Goal: Task Accomplishment & Management: Complete application form

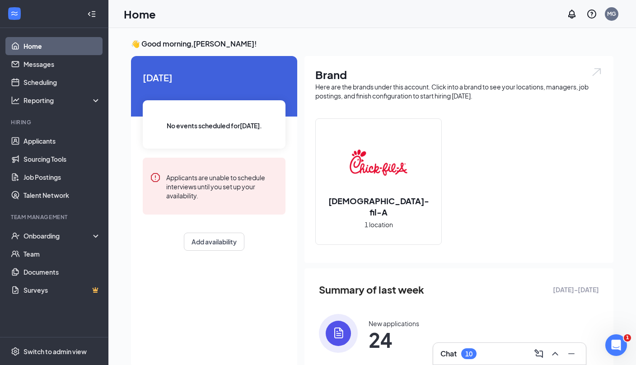
click at [481, 355] on div "Chat 10" at bounding box center [509, 353] width 138 height 14
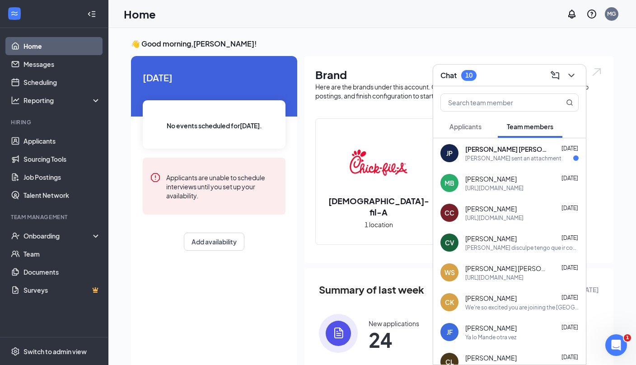
click at [525, 269] on span "William Sanchez olivera" at bounding box center [505, 268] width 81 height 9
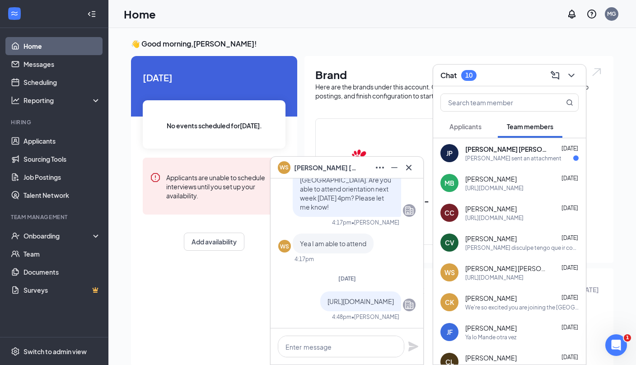
click at [379, 297] on p "https://join.slack.com/t/cfaeatontown/shared_invite/zt-37bi3phf8-qKUOW6ZSUTvXas…" at bounding box center [360, 301] width 66 height 9
click at [413, 165] on icon "Cross" at bounding box center [408, 167] width 11 height 11
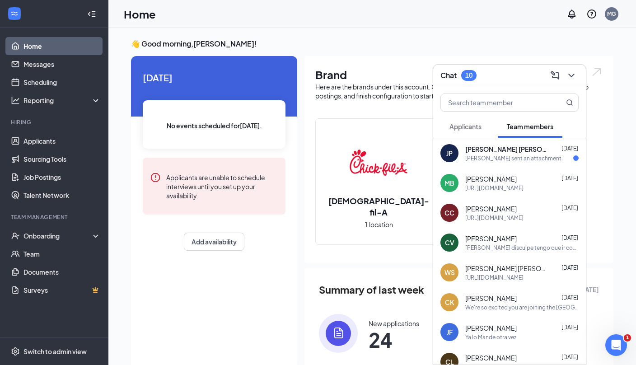
click at [483, 156] on div "Jose sent an attachment" at bounding box center [513, 158] width 96 height 8
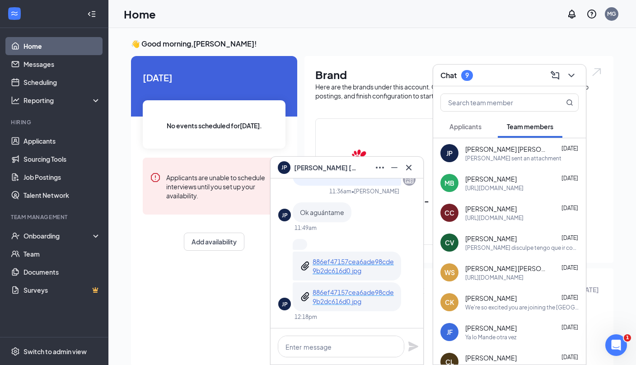
click at [328, 298] on p "886ef47157cea6ade98cde9b2dc616d0.jpg" at bounding box center [352, 297] width 81 height 18
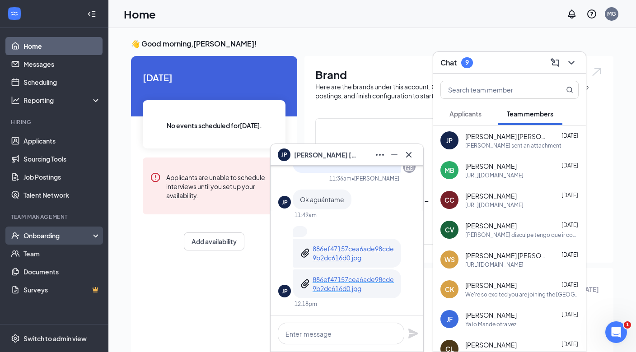
click at [56, 234] on div "Onboarding" at bounding box center [58, 235] width 70 height 9
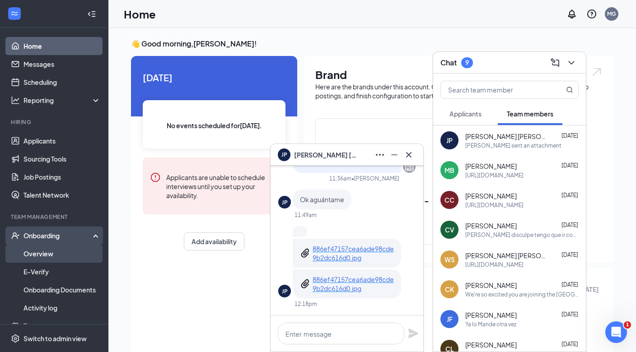
click at [42, 256] on link "Overview" at bounding box center [61, 254] width 77 height 18
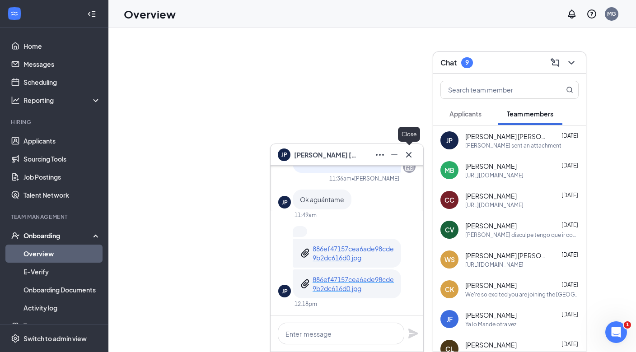
click at [411, 155] on icon "Cross" at bounding box center [408, 154] width 11 height 11
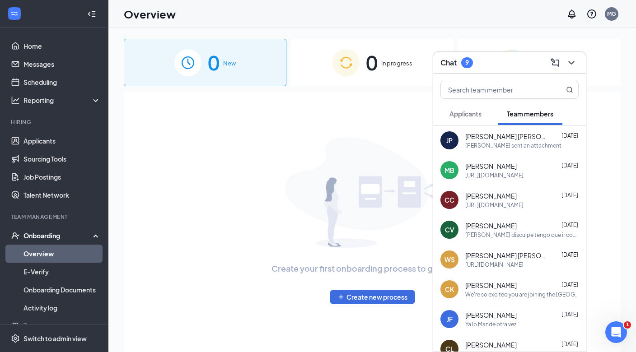
click at [568, 63] on icon "ChevronDown" at bounding box center [571, 62] width 11 height 11
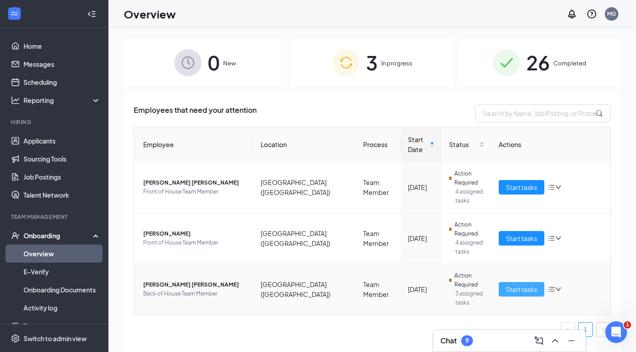
click at [502, 282] on button "Start tasks" at bounding box center [521, 289] width 46 height 14
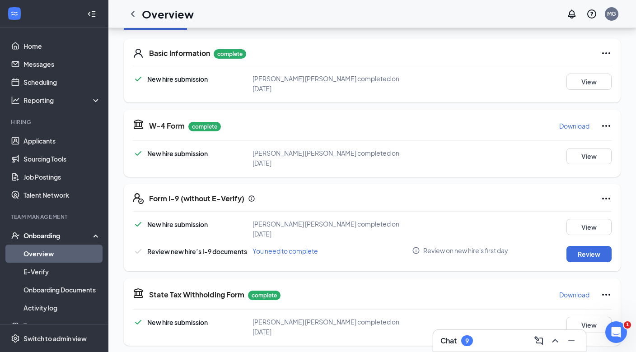
scroll to position [282, 0]
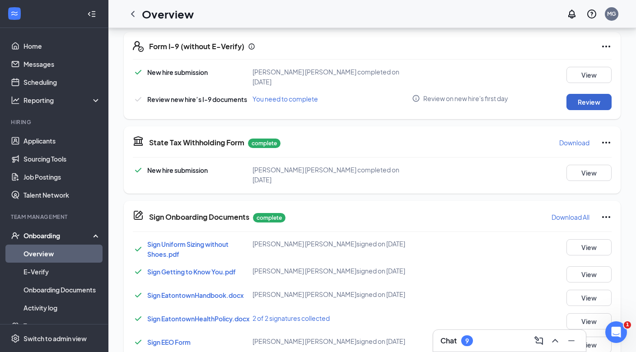
click at [590, 94] on button "Review" at bounding box center [588, 102] width 45 height 16
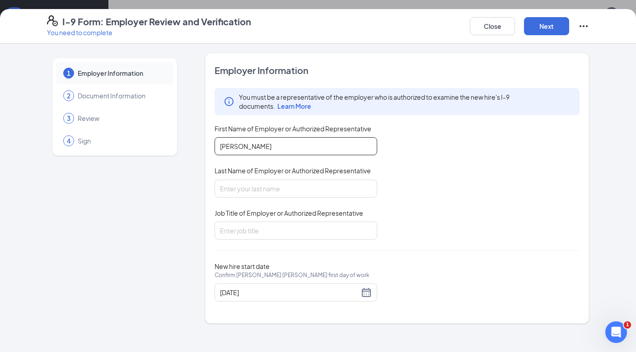
type input "Maria"
type input "Gonzalez"
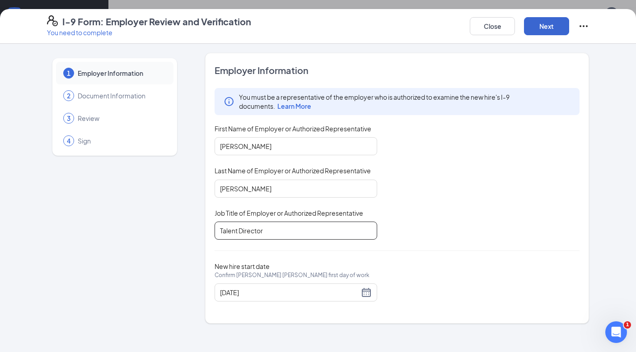
type input "Talent Director"
click at [533, 33] on button "Next" at bounding box center [546, 26] width 45 height 18
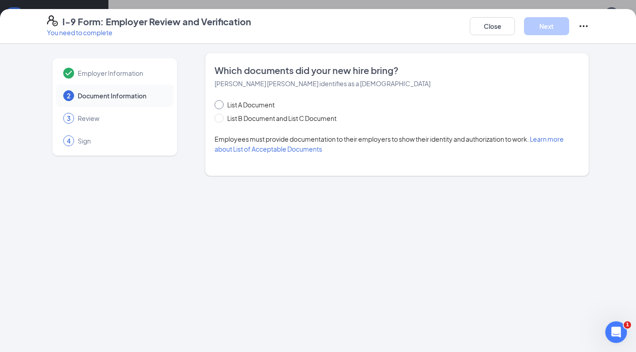
click at [220, 104] on input "List A Document" at bounding box center [217, 103] width 6 height 6
radio input "true"
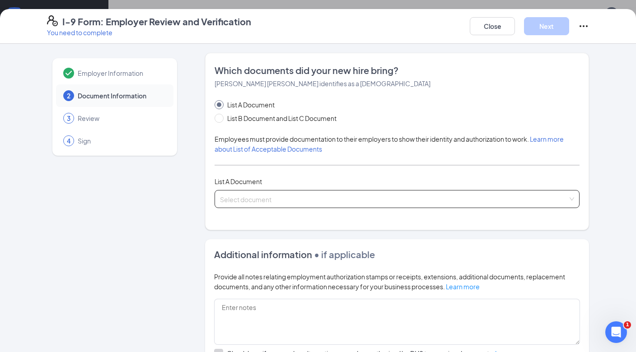
click at [250, 206] on span at bounding box center [394, 199] width 348 height 17
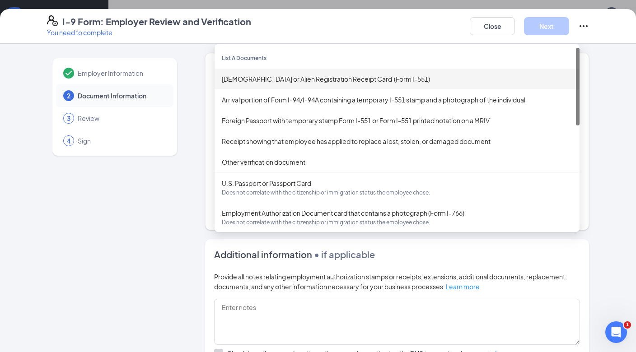
click at [299, 85] on div "Permanent Resident Card or Alien Registration Receipt Card (Form I-551)" at bounding box center [396, 79] width 365 height 21
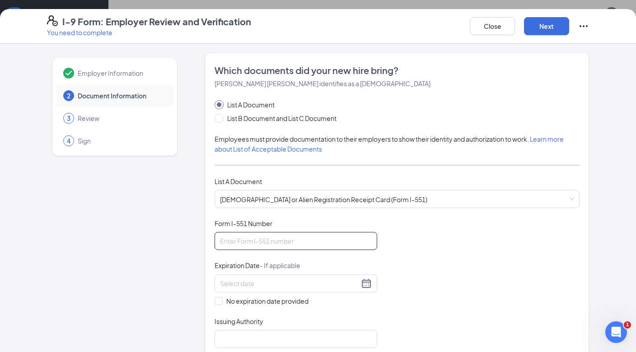
click at [258, 233] on input "Form I-551 Number" at bounding box center [295, 241] width 163 height 18
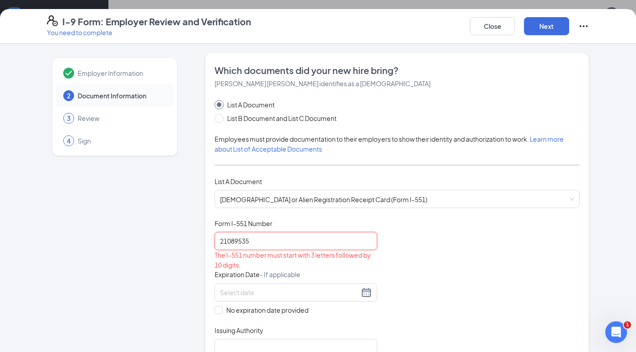
type input "21089535"
click at [444, 246] on div "Document Title Permanent Resident Card or Alien Registration Receipt Card (Form…" at bounding box center [396, 288] width 365 height 138
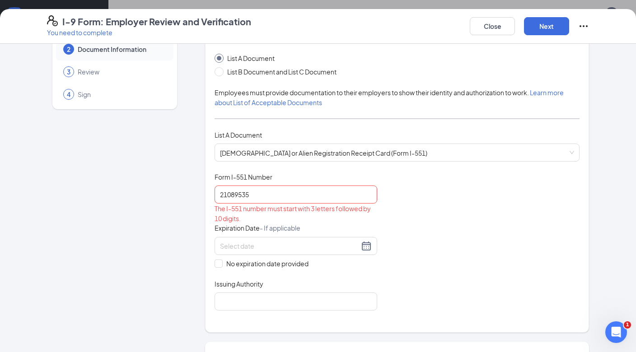
scroll to position [47, 0]
drag, startPoint x: 270, startPoint y: 193, endPoint x: 218, endPoint y: 193, distance: 52.8
click at [218, 193] on input "21089535" at bounding box center [295, 194] width 163 height 18
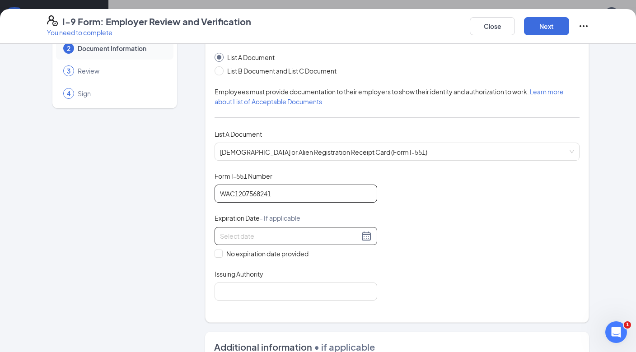
type input "WAC1207568241"
click at [284, 233] on input at bounding box center [289, 236] width 139 height 10
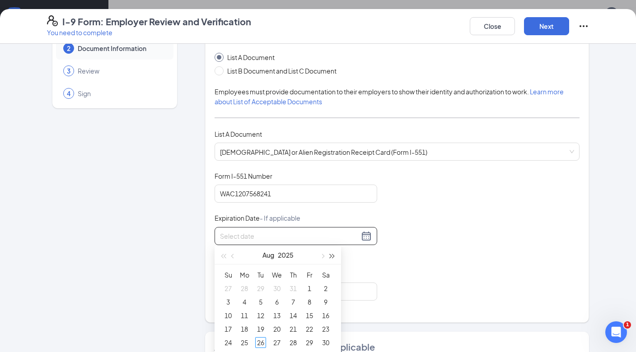
click at [331, 258] on button "button" at bounding box center [332, 255] width 10 height 18
click at [326, 259] on button "button" at bounding box center [322, 255] width 10 height 18
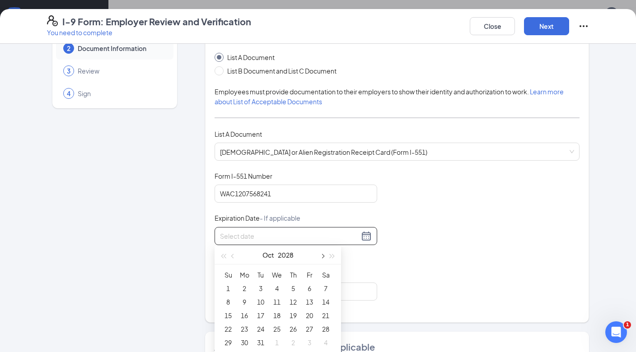
click at [326, 259] on button "button" at bounding box center [322, 255] width 10 height 18
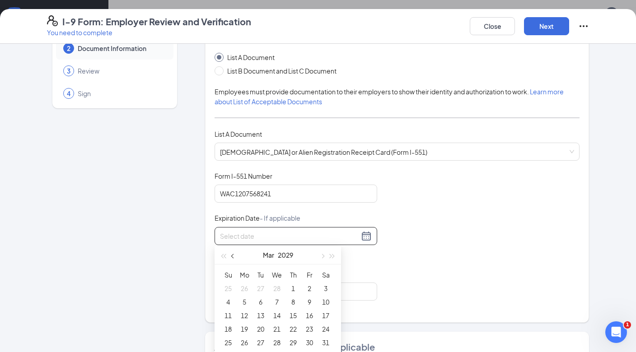
click at [232, 256] on span "button" at bounding box center [233, 256] width 5 height 5
click at [225, 256] on span "button" at bounding box center [223, 256] width 5 height 5
click at [234, 256] on span "button" at bounding box center [233, 256] width 5 height 5
click at [325, 257] on button "button" at bounding box center [322, 255] width 10 height 18
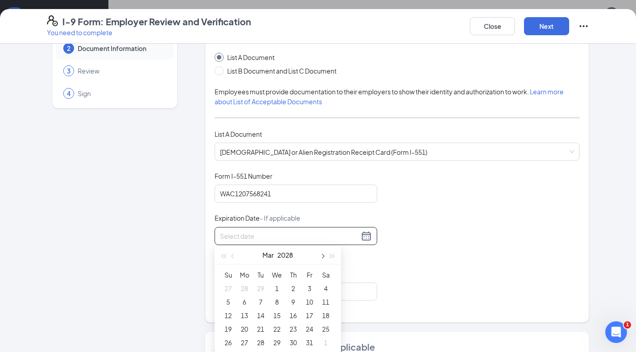
click at [325, 257] on button "button" at bounding box center [322, 255] width 10 height 18
click at [232, 257] on span "button" at bounding box center [233, 256] width 5 height 5
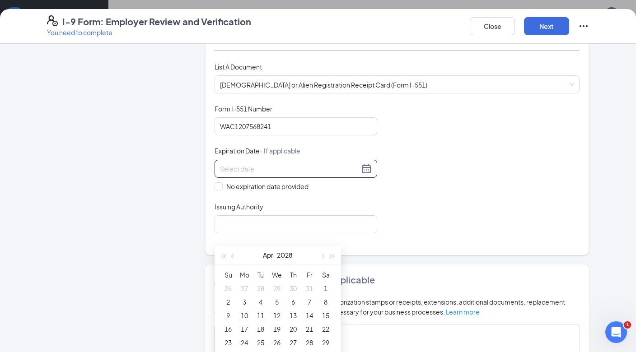
scroll to position [116, 0]
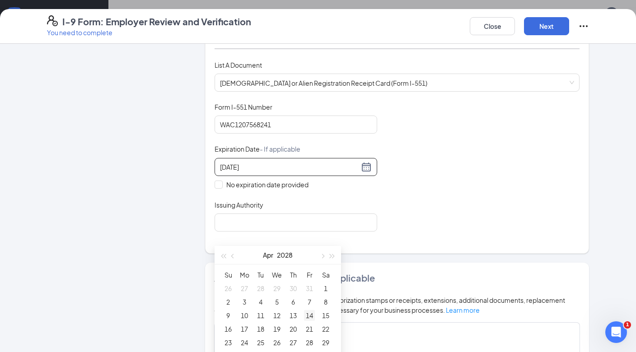
type input "04/06/2028"
type input "04/14/2028"
type input "04/21/2028"
type input "04/14/2028"
type input "04/08/2028"
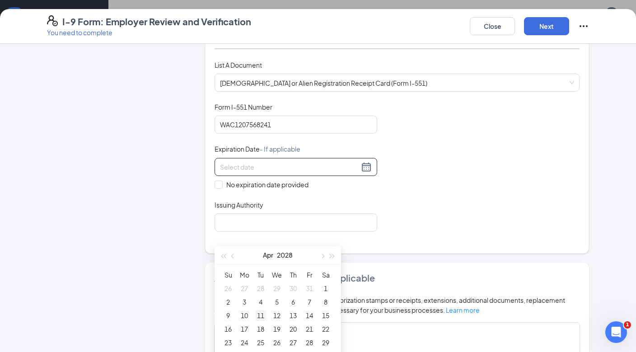
type input "04/07/2028"
type input "04/06/2028"
type input "04/12/2028"
type input "04/11/2028"
type input "04/10/2028"
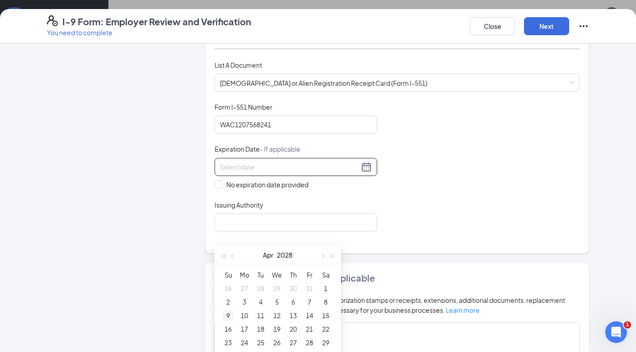
type input "04/09/2028"
click at [228, 318] on div "9" at bounding box center [228, 315] width 11 height 11
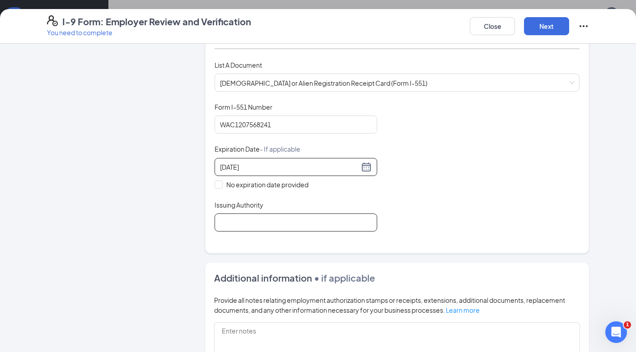
click at [239, 224] on input "Issuing Authority" at bounding box center [295, 223] width 163 height 18
type input "USA"
click at [541, 30] on button "Next" at bounding box center [546, 26] width 45 height 18
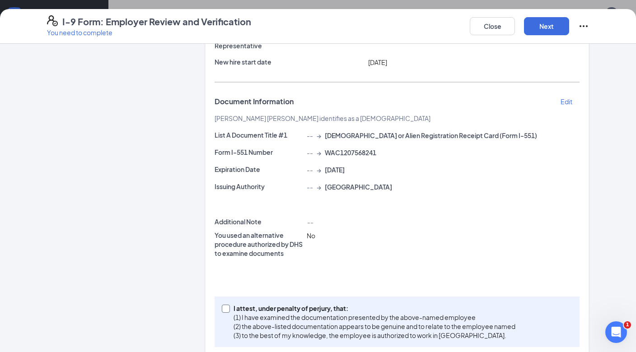
click at [226, 309] on input "I attest, under penalty of perjury, that: (1) I have examined the documentation…" at bounding box center [225, 308] width 6 height 6
checkbox input "true"
click at [555, 25] on button "Next" at bounding box center [546, 26] width 45 height 18
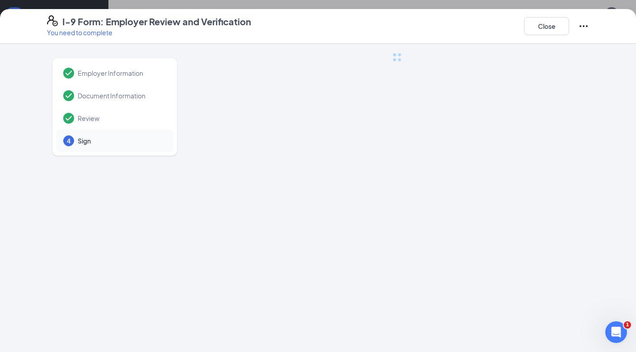
scroll to position [0, 0]
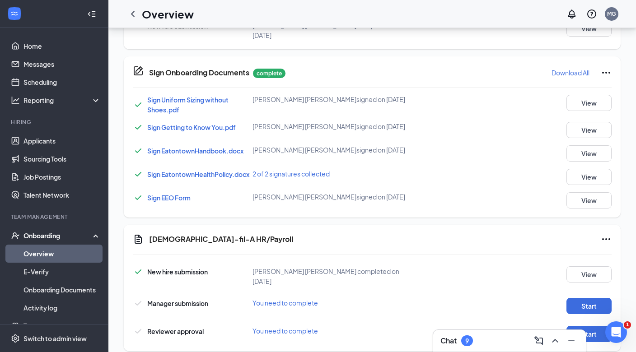
click at [420, 194] on div "Sign Onboarding Documents complete Download All Sign Uniform Sizing without Sho…" at bounding box center [372, 136] width 497 height 161
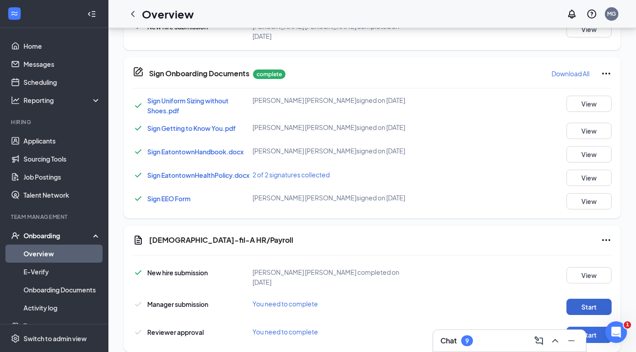
click at [588, 299] on button "Start" at bounding box center [588, 307] width 45 height 16
click at [585, 315] on div "Minimize" at bounding box center [571, 320] width 29 height 15
click at [596, 327] on button "Start" at bounding box center [588, 335] width 45 height 16
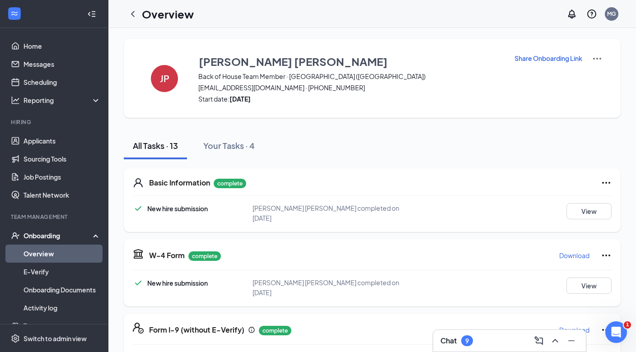
scroll to position [0, 0]
click at [55, 136] on link "Applicants" at bounding box center [61, 141] width 77 height 18
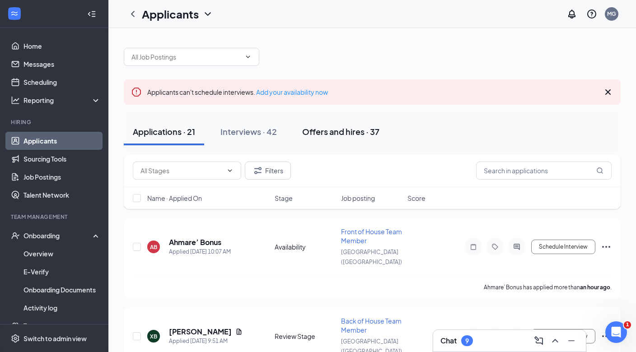
click at [364, 135] on div "Offers and hires · 37" at bounding box center [340, 131] width 77 height 11
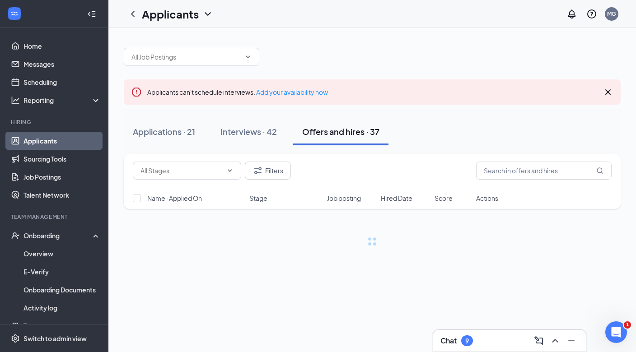
click at [363, 135] on div "Offers and hires · 37" at bounding box center [340, 131] width 77 height 11
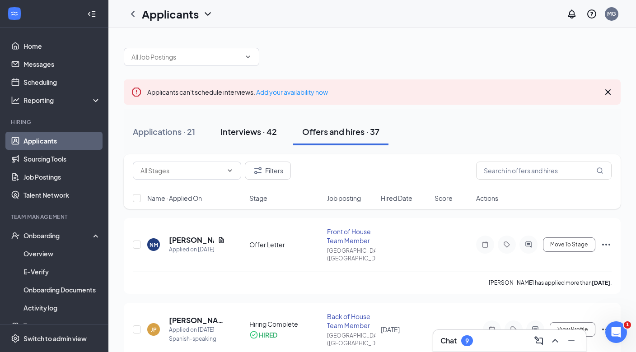
click at [258, 137] on button "Interviews · 42" at bounding box center [248, 131] width 74 height 27
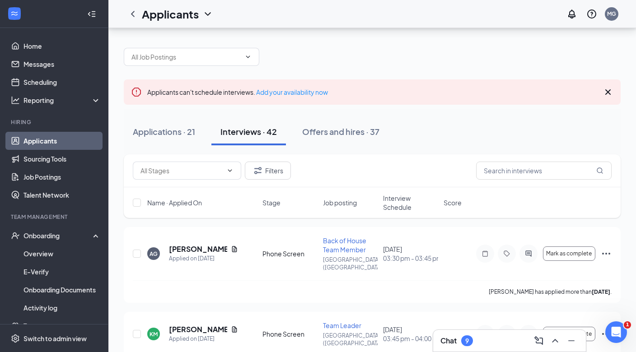
scroll to position [95, 0]
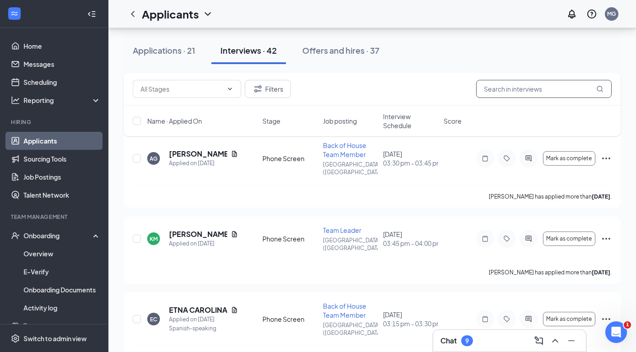
click at [540, 84] on input "text" at bounding box center [543, 89] width 135 height 18
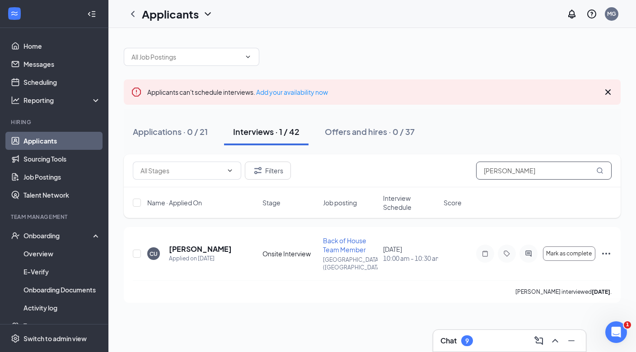
type input "Cindy"
drag, startPoint x: 540, startPoint y: 84, endPoint x: 603, endPoint y: 249, distance: 176.9
click at [603, 253] on icon "Ellipses" at bounding box center [606, 254] width 8 height 2
click at [609, 249] on icon "Ellipses" at bounding box center [605, 253] width 11 height 11
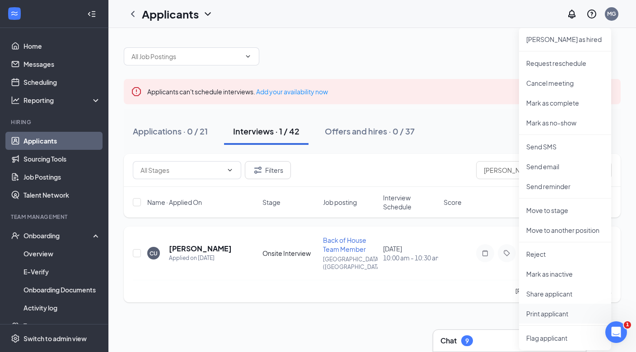
scroll to position [0, 0]
click at [556, 208] on p "Move to stage" at bounding box center [565, 210] width 78 height 9
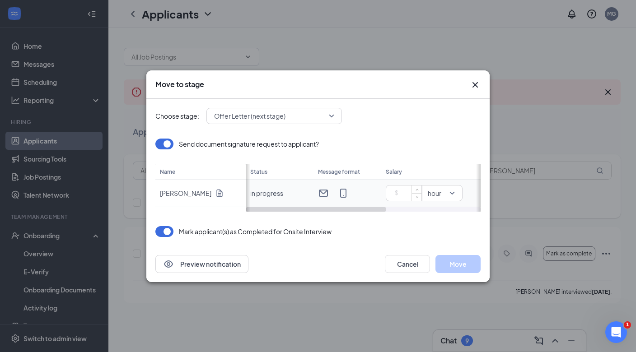
click at [395, 193] on input at bounding box center [406, 193] width 32 height 14
type input "17"
click at [414, 245] on div "Choose stage: Offer Letter (next stage) Send document signature request to appl…" at bounding box center [317, 172] width 325 height 147
click at [459, 270] on button "Move" at bounding box center [457, 264] width 45 height 18
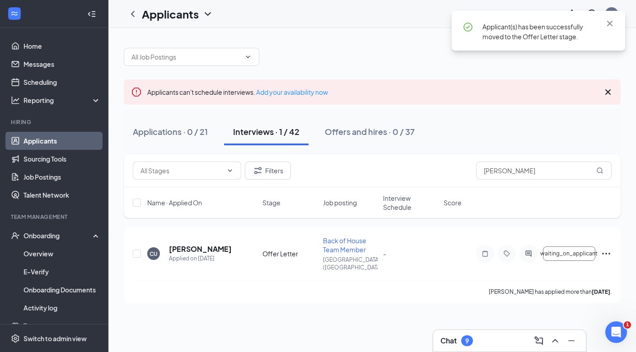
click at [610, 18] on div "Applicant(s) has been successfully moved to the Offer Letter stage." at bounding box center [537, 31] width 173 height 40
click at [610, 26] on icon "Cross" at bounding box center [609, 23] width 11 height 11
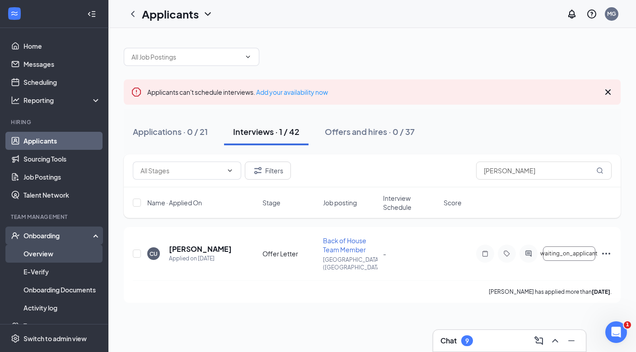
click at [48, 245] on link "Overview" at bounding box center [61, 254] width 77 height 18
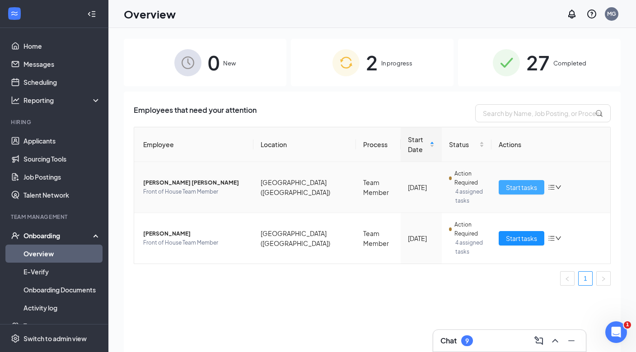
click at [503, 180] on button "Start tasks" at bounding box center [521, 187] width 46 height 14
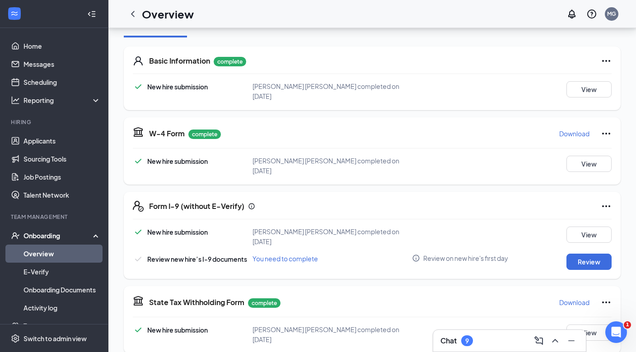
scroll to position [130, 0]
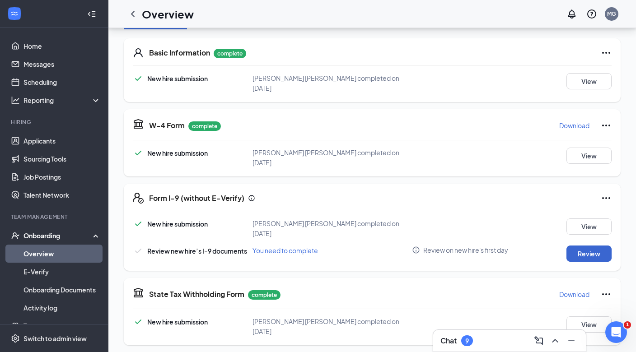
click at [600, 246] on button "Review" at bounding box center [588, 254] width 45 height 16
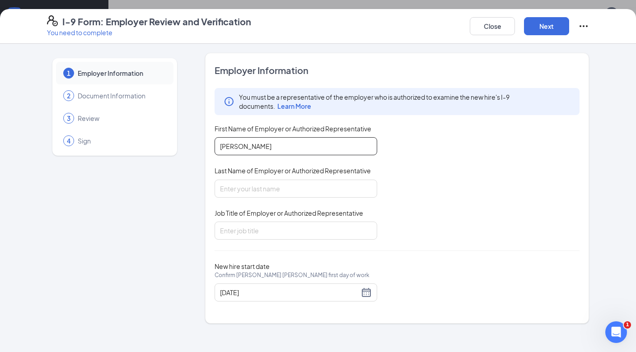
type input "Maria"
type input "Gonzalez"
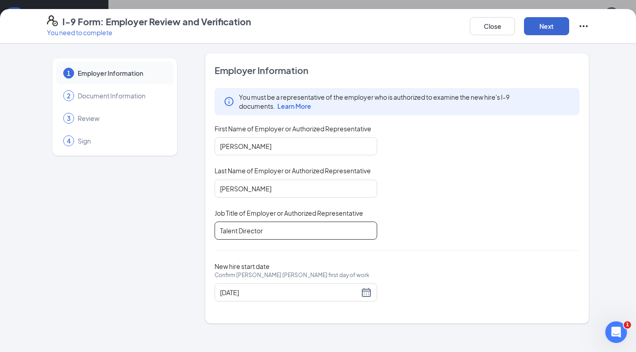
type input "Talent Director"
click at [539, 28] on button "Next" at bounding box center [546, 26] width 45 height 18
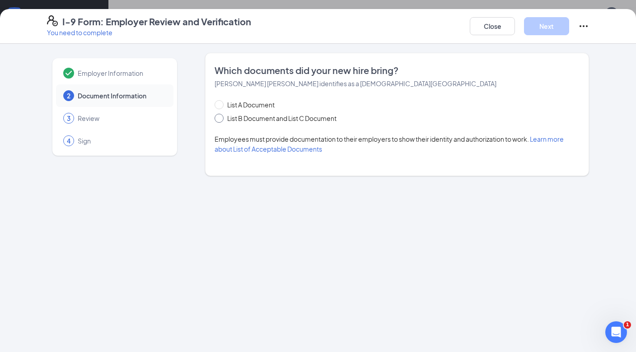
click at [223, 121] on span at bounding box center [218, 118] width 9 height 9
click at [221, 120] on input "List B Document and List C Document" at bounding box center [217, 117] width 6 height 6
radio input "true"
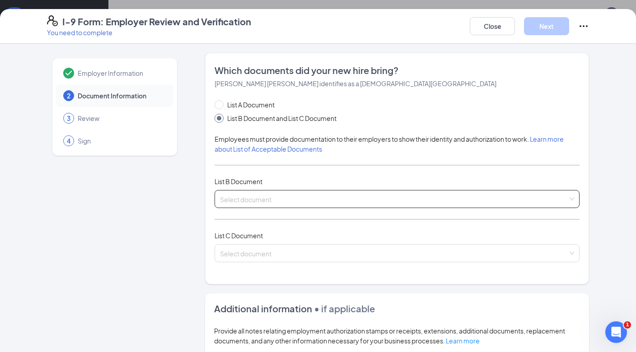
click at [259, 202] on input "search" at bounding box center [394, 198] width 348 height 14
click at [190, 170] on div "Employer Information 2 Document Information 3 Review 4 Sign Which documents did…" at bounding box center [318, 287] width 542 height 468
click at [246, 192] on div "Select document Military dependent's ID card U.S. Coast Guard MMD Card Driver's…" at bounding box center [396, 199] width 365 height 18
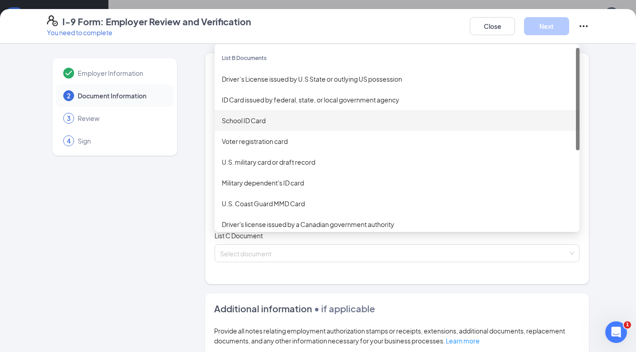
click at [263, 117] on div "School ID Card" at bounding box center [397, 121] width 350 height 10
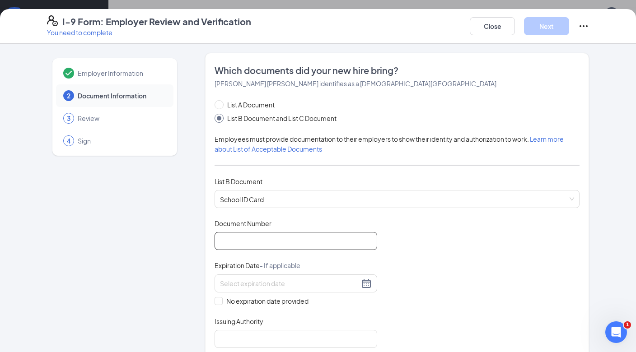
click at [247, 233] on input "Document Number" at bounding box center [295, 241] width 163 height 18
type input "010"
click at [216, 300] on input "No expiration date provided" at bounding box center [217, 300] width 6 height 6
checkbox input "true"
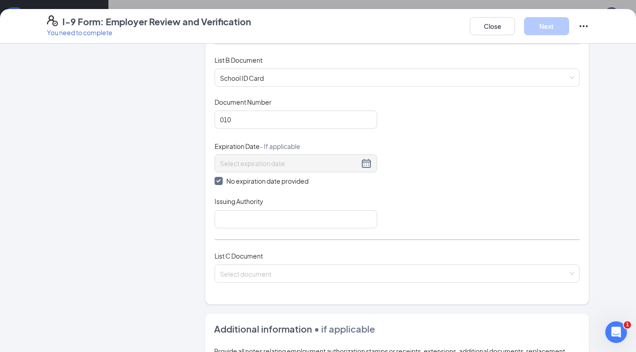
scroll to position [122, 0]
click at [245, 218] on input "Issuing Authority" at bounding box center [295, 219] width 163 height 18
type input "USA"
click at [488, 168] on div "Document Title School ID Card Document Number 010 Expiration Date - If applicab…" at bounding box center [396, 162] width 365 height 131
drag, startPoint x: 287, startPoint y: 222, endPoint x: 213, endPoint y: 214, distance: 74.9
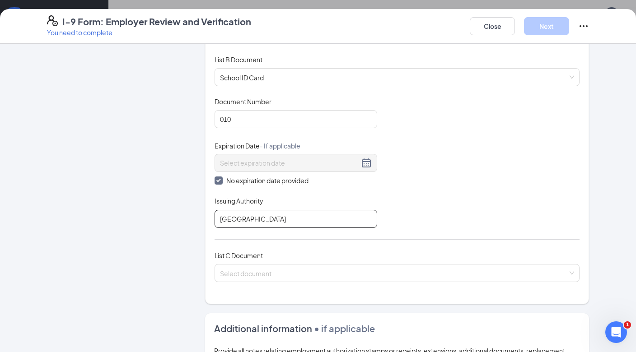
click at [213, 214] on div "Which documents did your new hire bring? William Sanchez olivera identifies as …" at bounding box center [397, 117] width 384 height 373
type input "Long branch High School"
click at [295, 283] on div "List C Document Select document" at bounding box center [396, 272] width 365 height 42
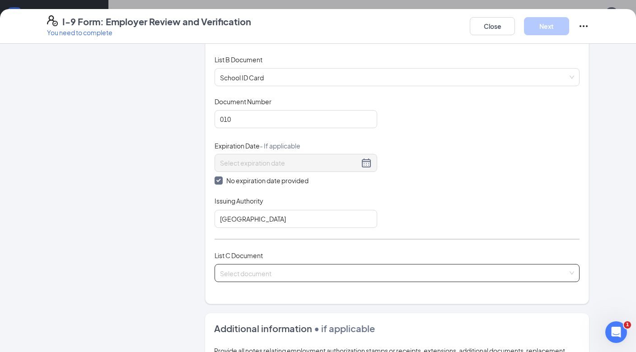
click at [286, 273] on input "search" at bounding box center [394, 272] width 348 height 14
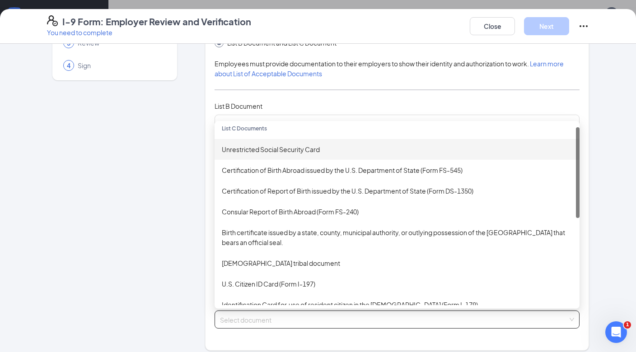
scroll to position [7, 0]
click at [285, 151] on div "Unrestricted Social Security Card" at bounding box center [397, 149] width 350 height 10
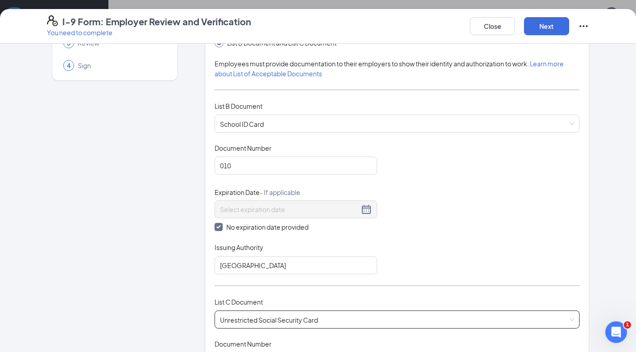
scroll to position [194, 0]
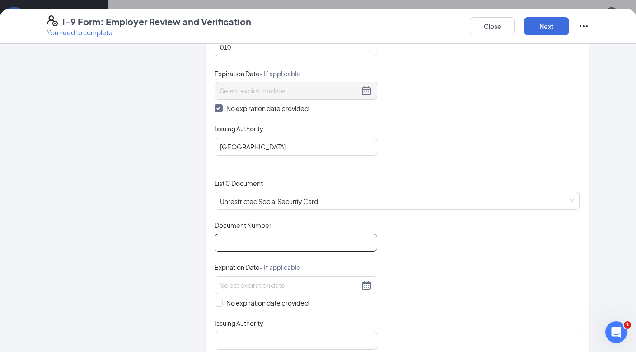
click at [258, 245] on input "Document Number" at bounding box center [295, 243] width 163 height 18
paste input "143-21-8770"
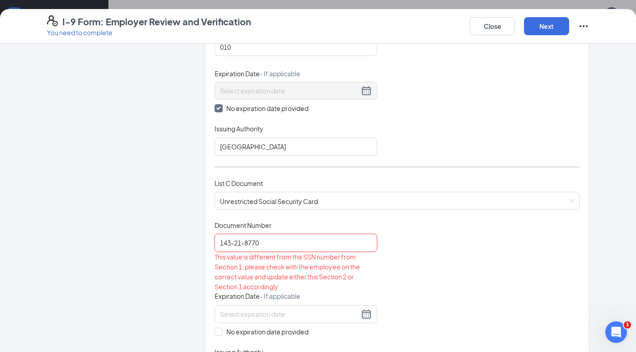
type input "143-21-8770"
click at [414, 243] on div "Document Title Unrestricted Social Security Card Document Number 143-21-8770 Th…" at bounding box center [396, 300] width 365 height 158
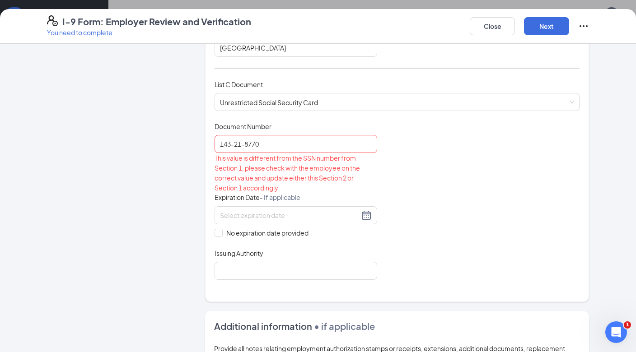
scroll to position [306, 0]
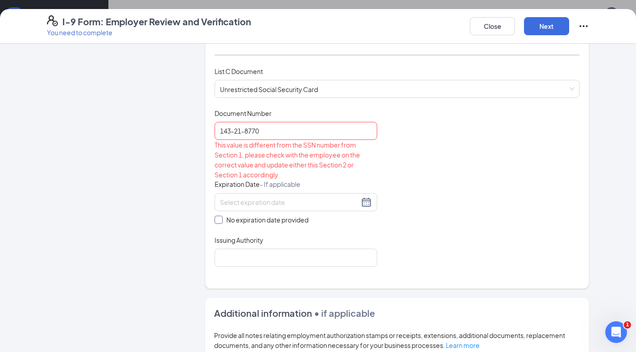
click at [221, 219] on span at bounding box center [218, 220] width 8 height 8
click at [221, 219] on input "No expiration date provided" at bounding box center [217, 219] width 6 height 6
checkbox input "true"
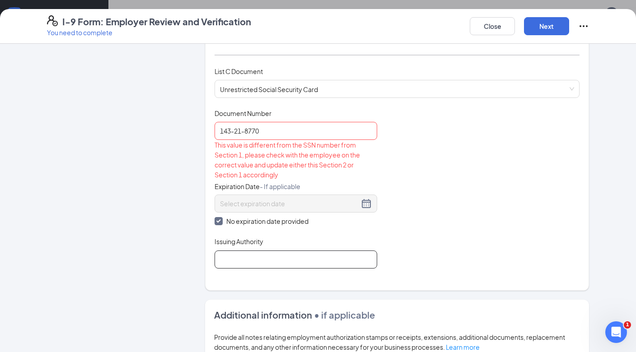
click at [253, 252] on input "Issuing Authority" at bounding box center [295, 260] width 163 height 18
type input "USA"
click at [235, 130] on input "143-21-8770" at bounding box center [295, 131] width 163 height 18
click at [242, 130] on input "14321-8770" at bounding box center [295, 131] width 163 height 18
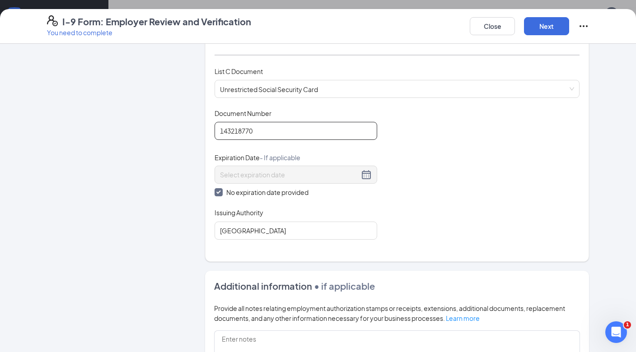
type input "143218770"
click at [497, 198] on div "Document Title Unrestricted Social Security Card Document Number 143218770 Expi…" at bounding box center [396, 174] width 365 height 131
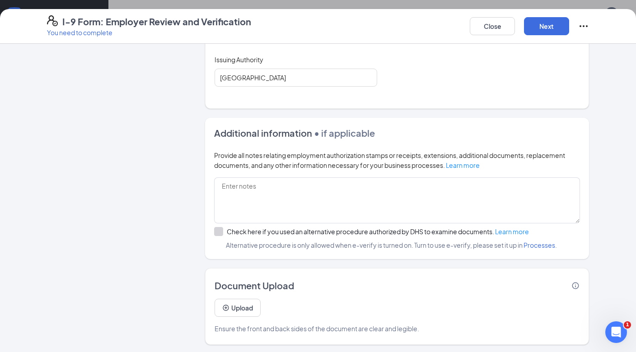
scroll to position [232, 0]
click at [539, 24] on button "Next" at bounding box center [546, 26] width 45 height 18
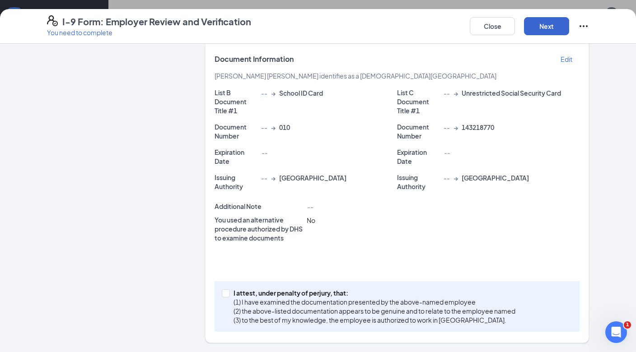
scroll to position [158, 0]
click at [229, 293] on span at bounding box center [226, 294] width 8 height 8
click at [228, 293] on input "I attest, under penalty of perjury, that: (1) I have examined the documentation…" at bounding box center [225, 293] width 6 height 6
checkbox input "true"
click at [539, 23] on button "Next" at bounding box center [546, 26] width 45 height 18
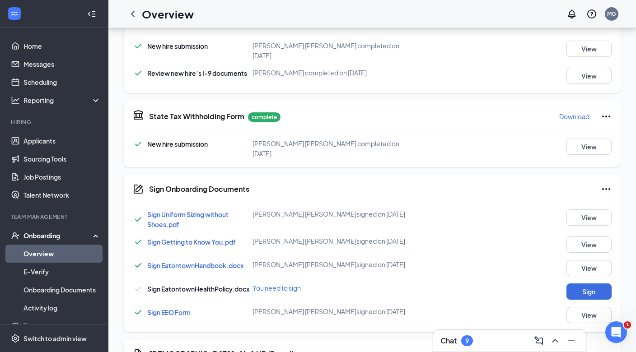
scroll to position [320, 0]
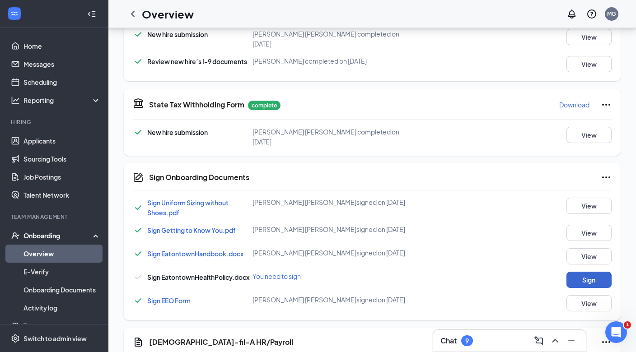
click at [596, 272] on button "Sign" at bounding box center [588, 280] width 45 height 16
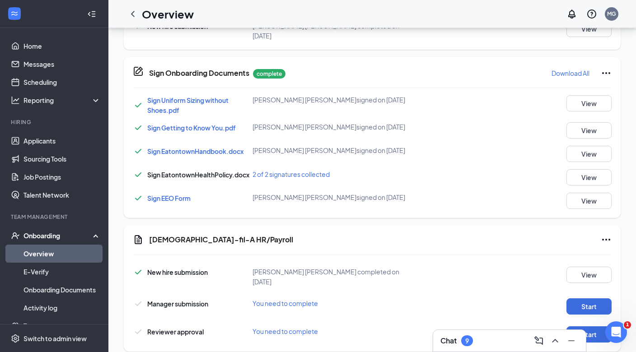
scroll to position [429, 0]
click at [586, 299] on button "Start" at bounding box center [588, 307] width 45 height 16
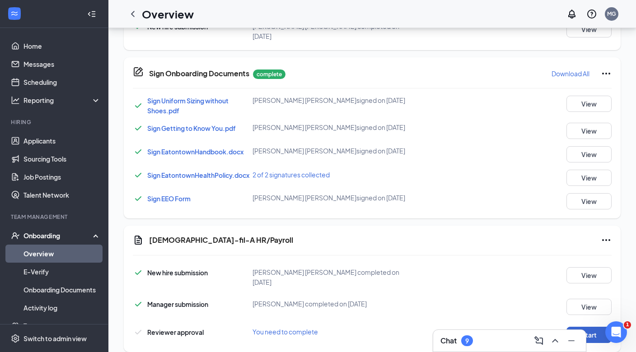
click at [591, 327] on button "Start" at bounding box center [588, 335] width 45 height 16
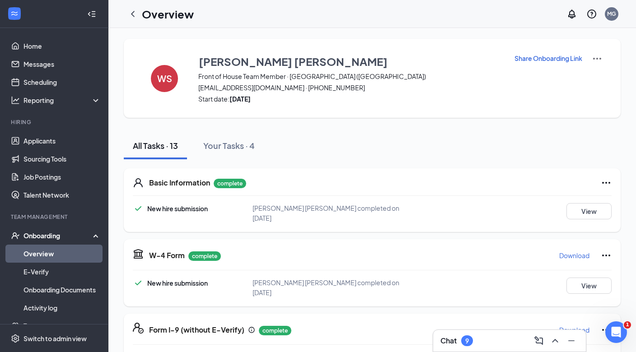
scroll to position [0, 0]
click at [50, 239] on div "Onboarding" at bounding box center [58, 235] width 70 height 9
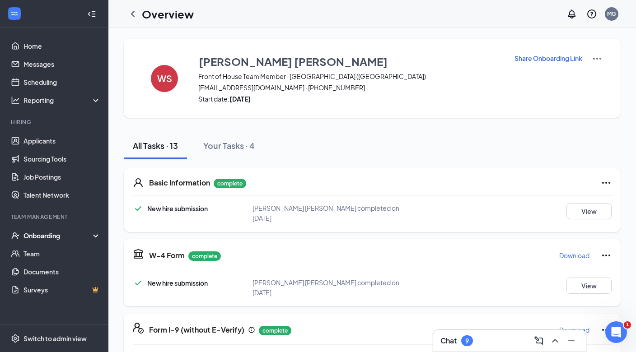
click at [50, 242] on div "Onboarding" at bounding box center [54, 236] width 108 height 18
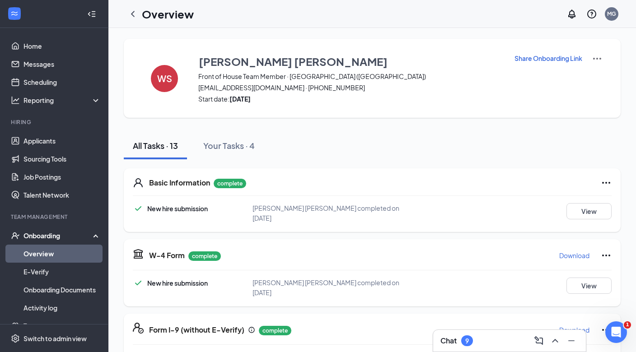
click at [42, 256] on link "Overview" at bounding box center [61, 254] width 77 height 18
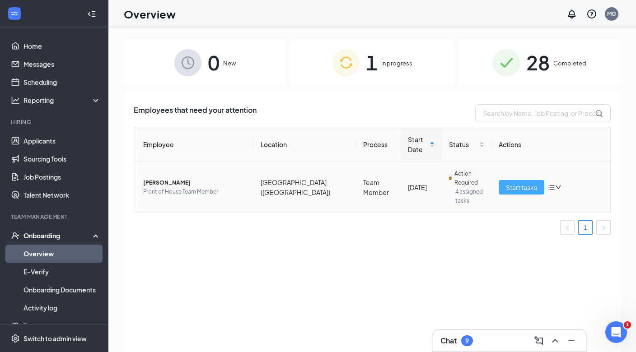
click at [520, 182] on span "Start tasks" at bounding box center [521, 187] width 31 height 10
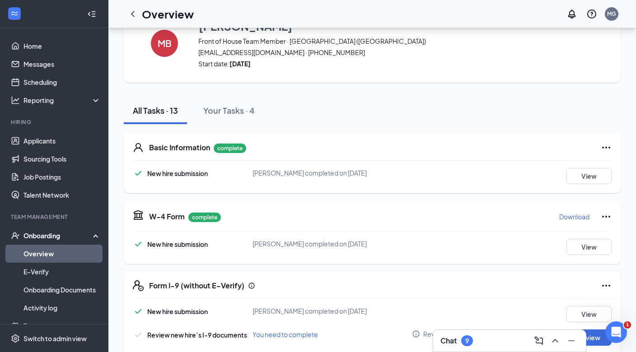
scroll to position [42, 0]
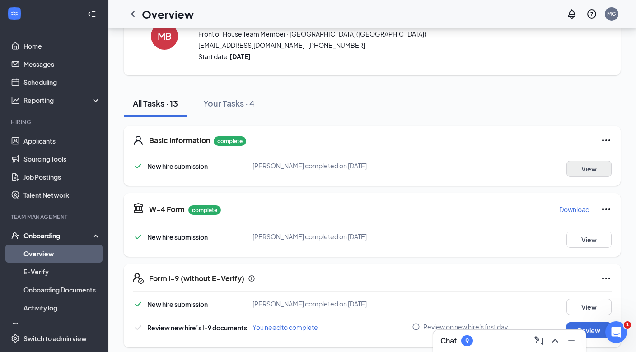
click at [590, 172] on button "View" at bounding box center [588, 169] width 45 height 16
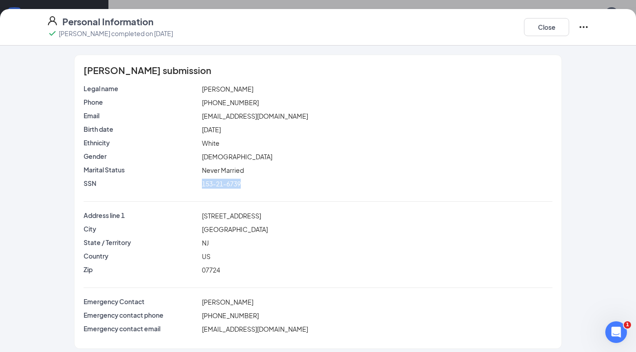
drag, startPoint x: 247, startPoint y: 183, endPoint x: 203, endPoint y: 180, distance: 43.9
click at [203, 180] on div "153-21-6739" at bounding box center [377, 184] width 354 height 10
copy span "153-21-6739"
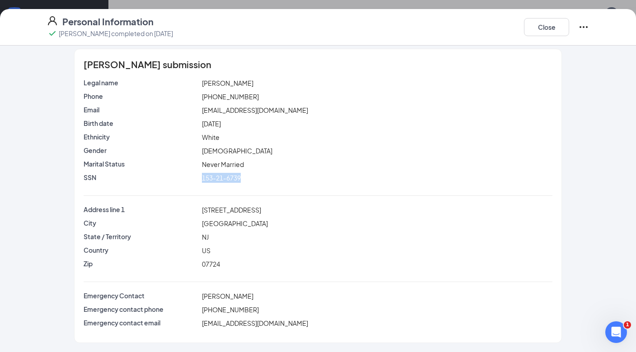
scroll to position [6, 0]
click at [558, 23] on button "Close" at bounding box center [546, 27] width 45 height 18
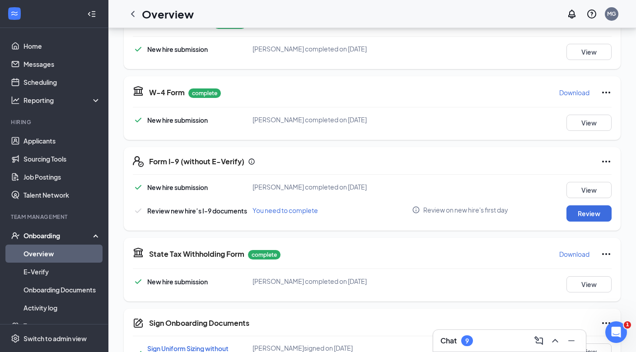
scroll to position [247, 0]
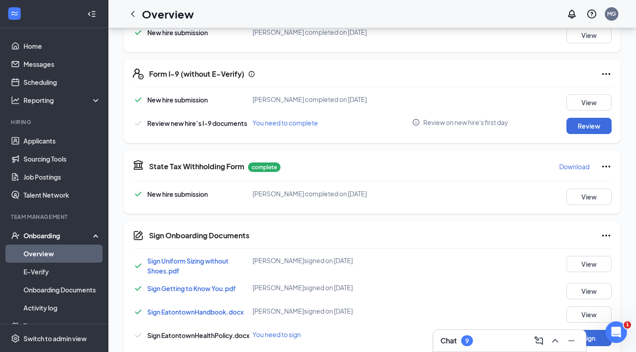
click at [575, 116] on div "New hire submission Mason J Bussem completed on Aug 23, 2025 View Review new hi…" at bounding box center [372, 114] width 479 height 40
click at [575, 122] on button "Review" at bounding box center [588, 126] width 45 height 16
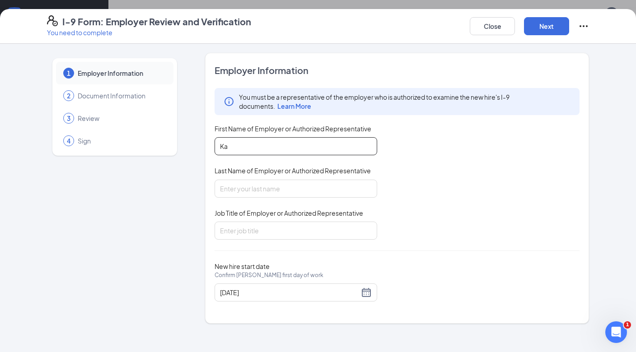
type input "K"
type input "Maria"
type input "Gonzalez"
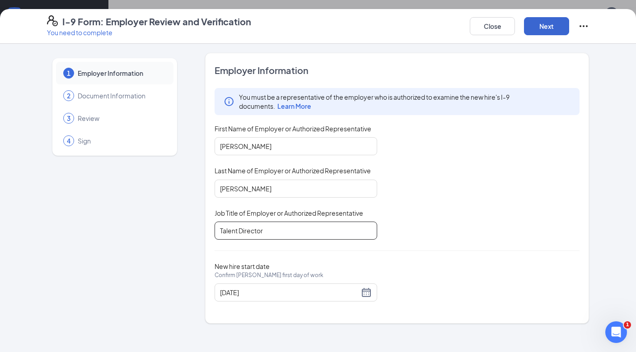
type input "Talent Director"
click at [544, 32] on button "Next" at bounding box center [546, 26] width 45 height 18
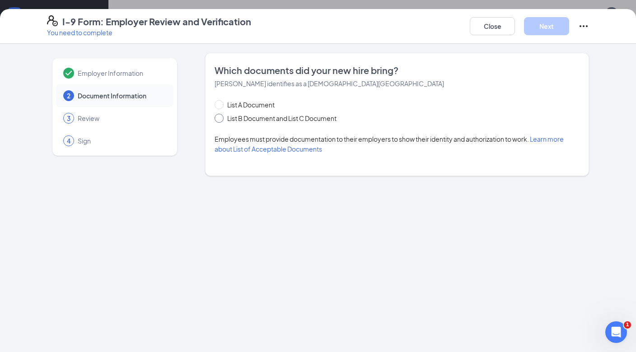
click at [222, 114] on span at bounding box center [218, 118] width 9 height 9
click at [221, 114] on input "List B Document and List C Document" at bounding box center [217, 117] width 6 height 6
radio input "true"
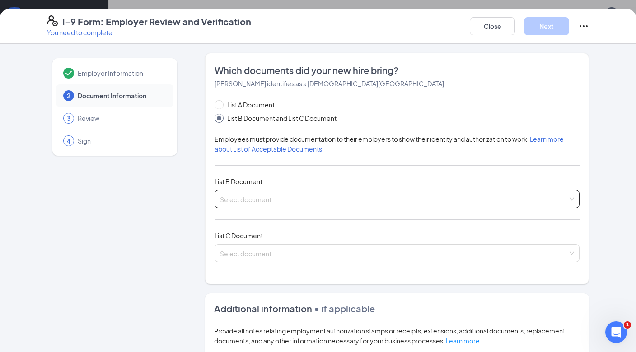
click at [246, 199] on input "search" at bounding box center [394, 198] width 348 height 14
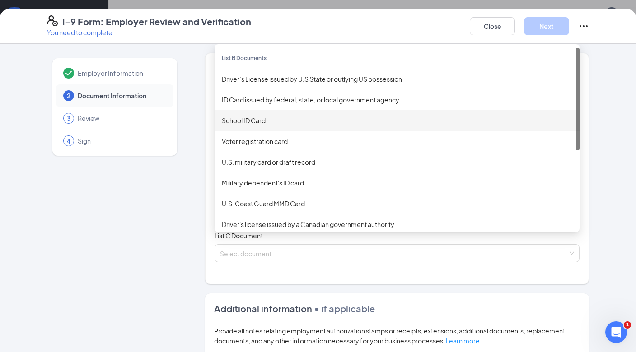
click at [266, 122] on div "School ID Card" at bounding box center [397, 121] width 350 height 10
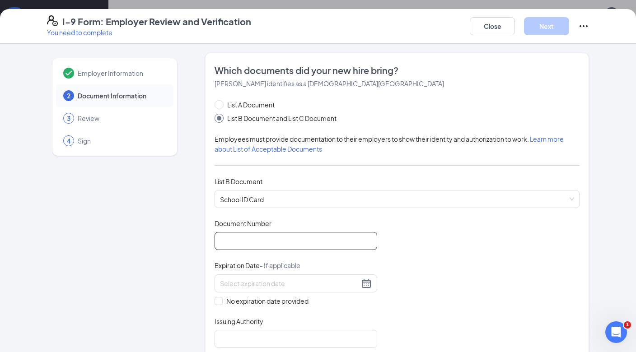
click at [247, 237] on input "Document Number" at bounding box center [295, 241] width 163 height 18
paste input "153-21-6739"
type input "153-21-6739"
drag, startPoint x: 278, startPoint y: 241, endPoint x: 171, endPoint y: 232, distance: 107.7
click at [171, 232] on div "Employer Information 2 Document Information 3 Review 4 Sign Which documents did…" at bounding box center [318, 357] width 542 height 608
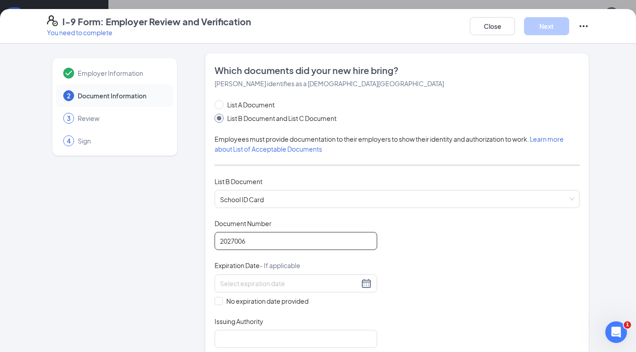
type input "2027006"
click at [219, 307] on div "Document Title School ID Card Document Number 2027006 Expiration Date - If appl…" at bounding box center [396, 283] width 365 height 129
click at [219, 301] on input "No expiration date provided" at bounding box center [217, 300] width 6 height 6
checkbox input "true"
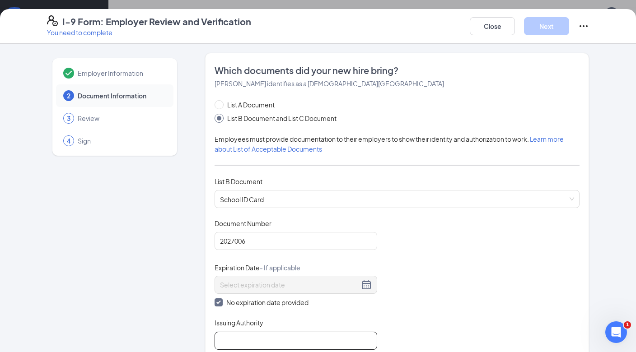
click at [258, 332] on input "Issuing Authority" at bounding box center [295, 341] width 163 height 18
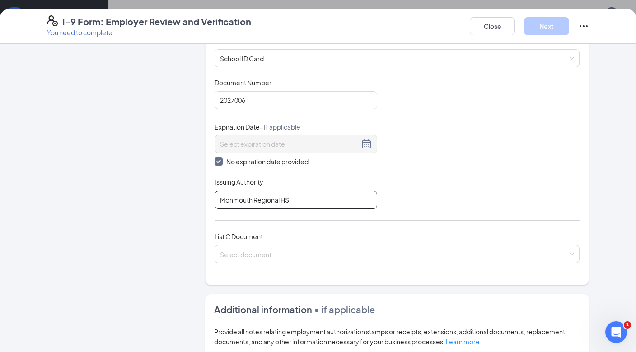
scroll to position [167, 0]
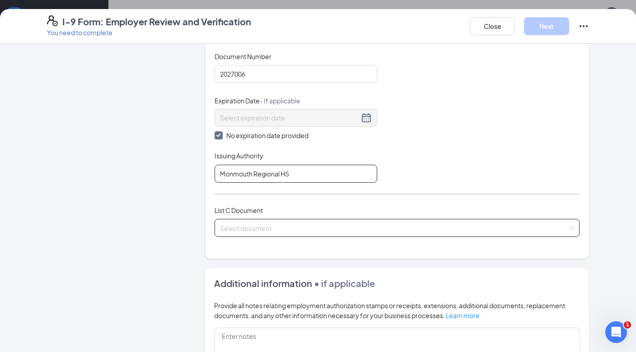
type input "Monmouth Regional HS"
click at [306, 227] on input "search" at bounding box center [394, 226] width 348 height 14
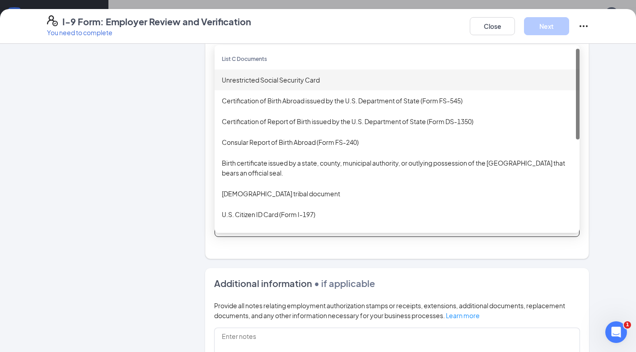
click at [281, 78] on div "Unrestricted Social Security Card" at bounding box center [397, 80] width 350 height 10
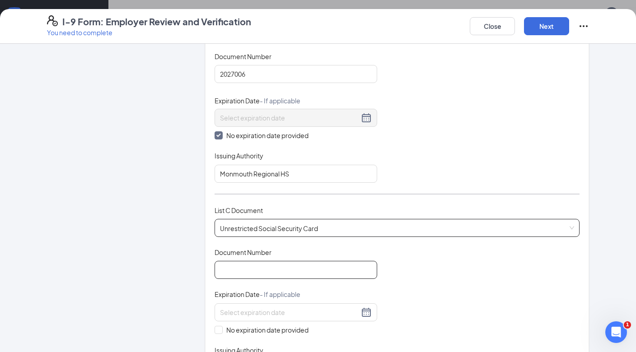
click at [265, 271] on input "Document Number" at bounding box center [295, 270] width 163 height 18
paste input "153-21-6739"
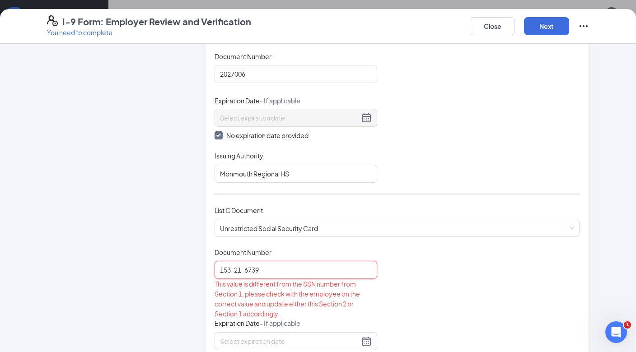
click at [235, 269] on input "153-21-6739" at bounding box center [295, 270] width 163 height 18
click at [243, 270] on input "15321-6739" at bounding box center [295, 270] width 163 height 18
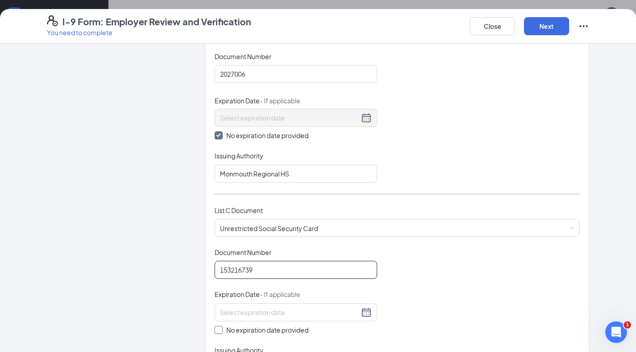
type input "153216739"
click at [221, 329] on span at bounding box center [218, 330] width 8 height 8
click at [221, 329] on input "No expiration date provided" at bounding box center [217, 329] width 6 height 6
checkbox input "true"
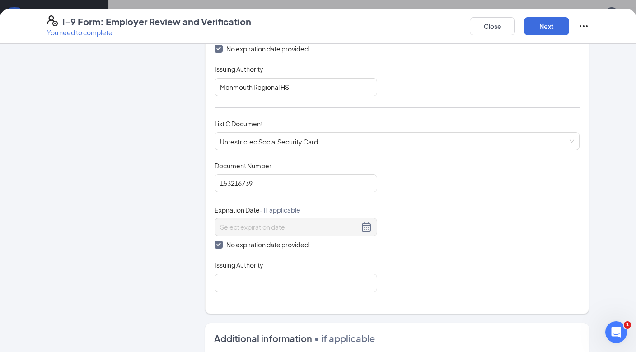
scroll to position [255, 0]
click at [251, 273] on input "Issuing Authority" at bounding box center [295, 282] width 163 height 18
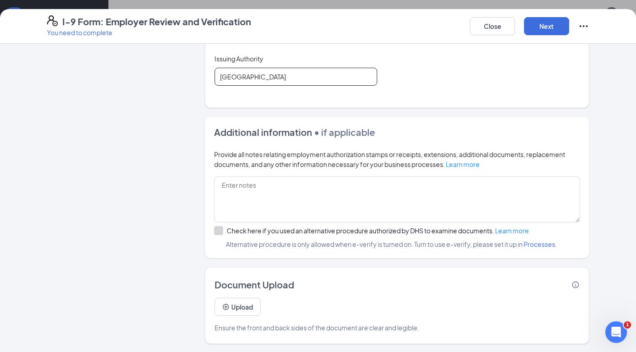
scroll to position [459, 0]
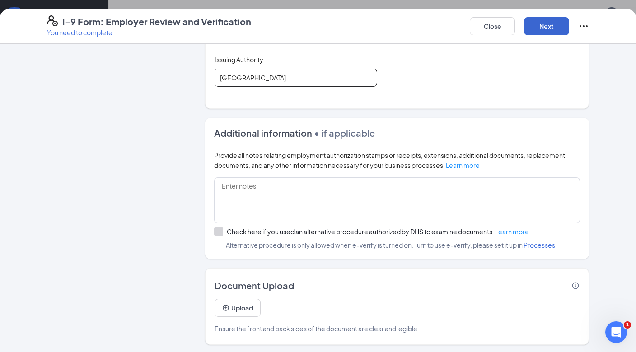
type input "USA"
click at [555, 20] on button "Next" at bounding box center [546, 26] width 45 height 18
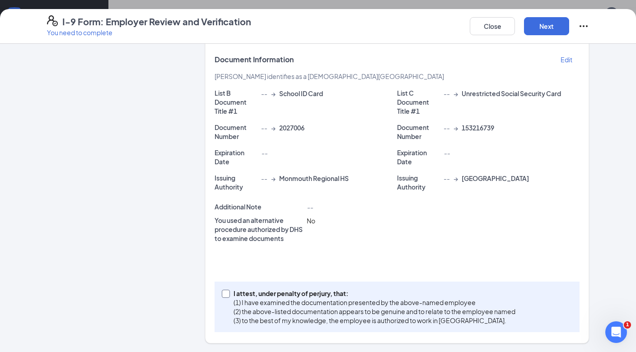
click at [225, 297] on label "I attest, under penalty of perjury, that: (1) I have examined the documentation…" at bounding box center [370, 307] width 297 height 36
click at [225, 296] on input "I attest, under penalty of perjury, that: (1) I have examined the documentation…" at bounding box center [225, 293] width 6 height 6
checkbox input "true"
click at [529, 32] on button "Next" at bounding box center [546, 26] width 45 height 18
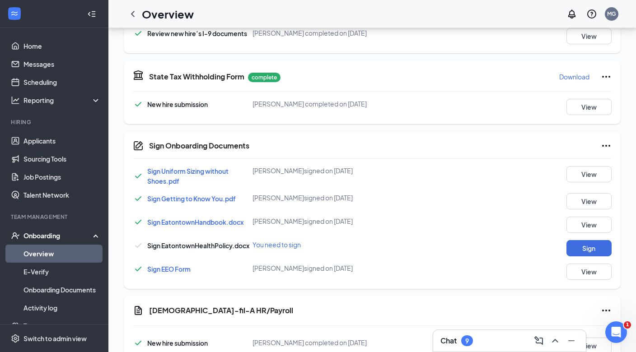
scroll to position [346, 0]
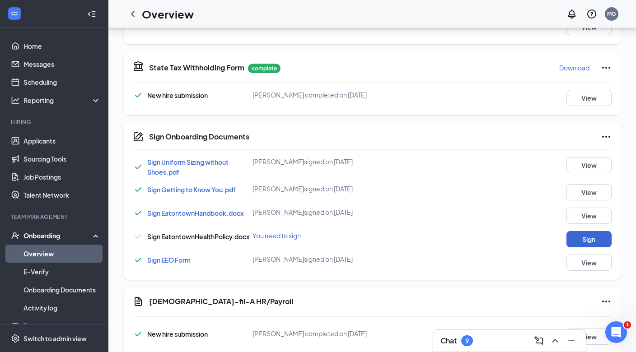
click at [580, 242] on button "Sign" at bounding box center [588, 239] width 45 height 16
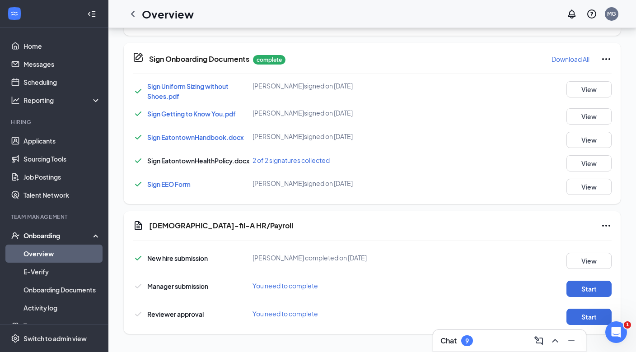
scroll to position [425, 0]
click at [586, 286] on button "Start" at bounding box center [588, 289] width 45 height 16
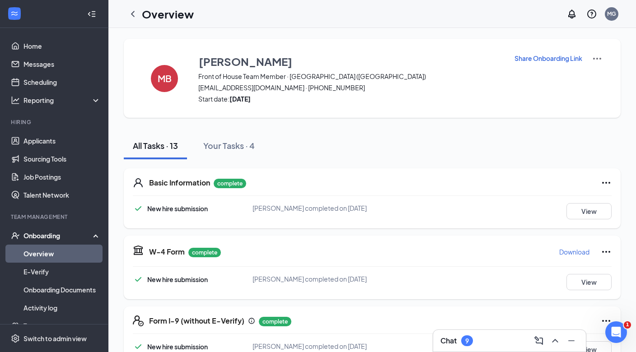
scroll to position [0, 0]
click at [602, 215] on button "View" at bounding box center [588, 211] width 45 height 16
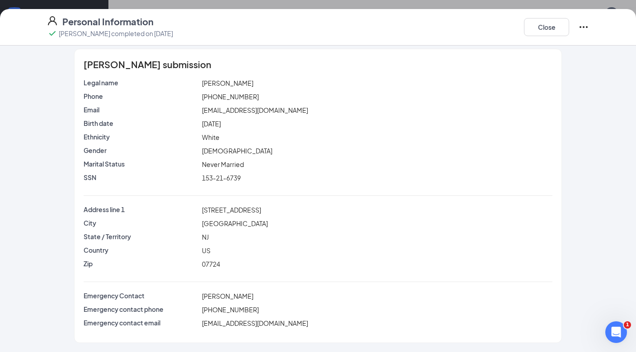
scroll to position [6, 0]
click at [552, 25] on button "Close" at bounding box center [546, 27] width 45 height 18
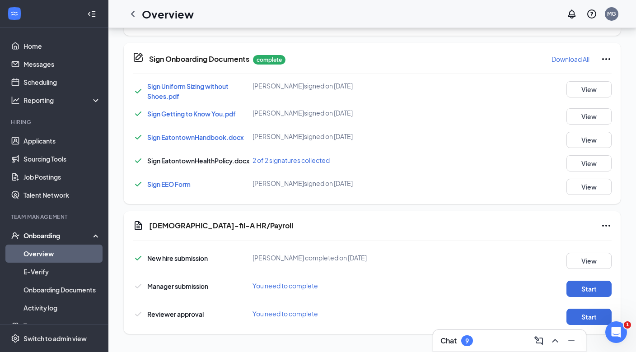
scroll to position [425, 0]
click at [575, 282] on button "Start" at bounding box center [588, 289] width 45 height 16
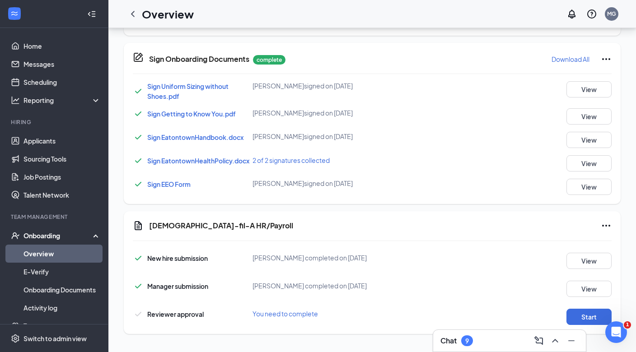
scroll to position [429, 0]
click at [581, 321] on div "Minimize" at bounding box center [571, 320] width 29 height 15
click at [592, 315] on button "Start" at bounding box center [588, 317] width 45 height 16
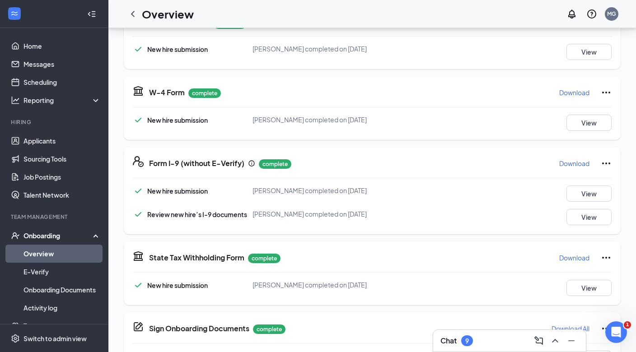
click at [467, 337] on div "9" at bounding box center [467, 341] width 4 height 8
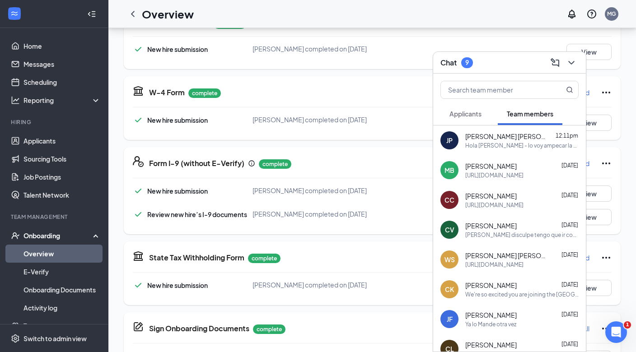
click at [483, 113] on button "Applicants" at bounding box center [465, 113] width 50 height 23
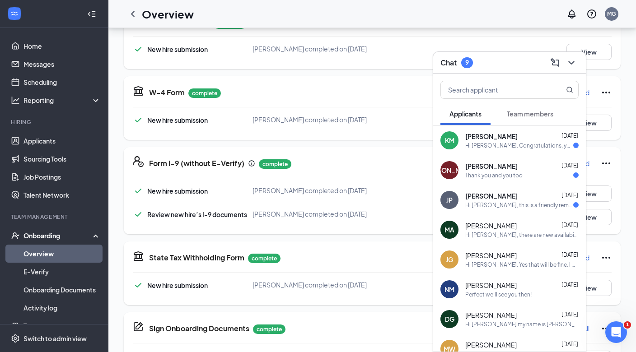
click at [495, 261] on div "Hi Joevanni. Yes that will be fine. I will call you then. Thank you for reachin…" at bounding box center [521, 265] width 113 height 8
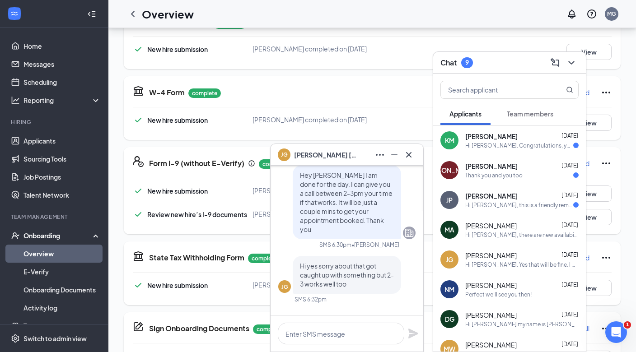
scroll to position [-143, 0]
click at [408, 163] on div "JG joevanni Gomez" at bounding box center [346, 155] width 153 height 22
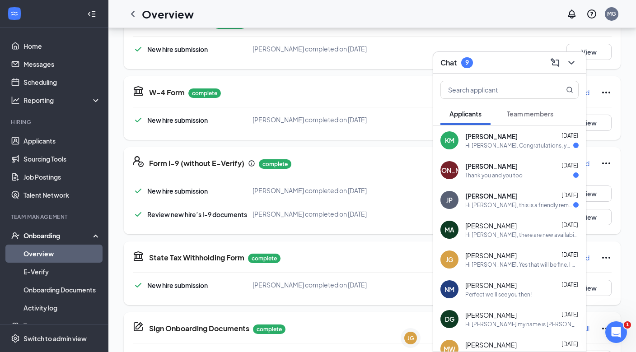
click at [530, 116] on span "Team members" at bounding box center [530, 114] width 46 height 8
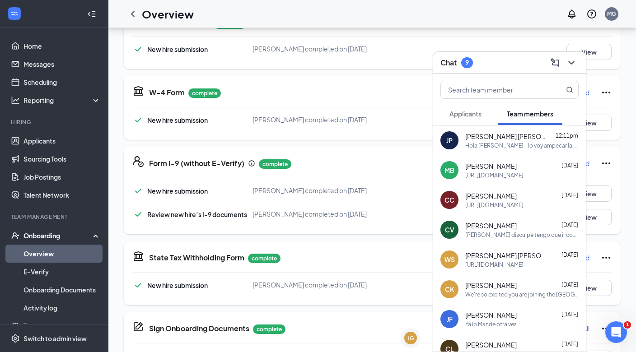
click at [471, 117] on span "Applicants" at bounding box center [465, 114] width 32 height 8
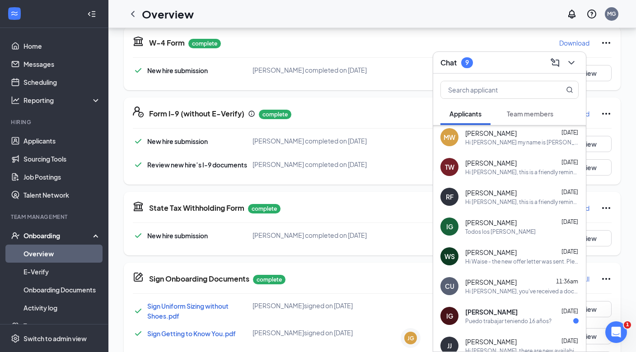
scroll to position [214, 0]
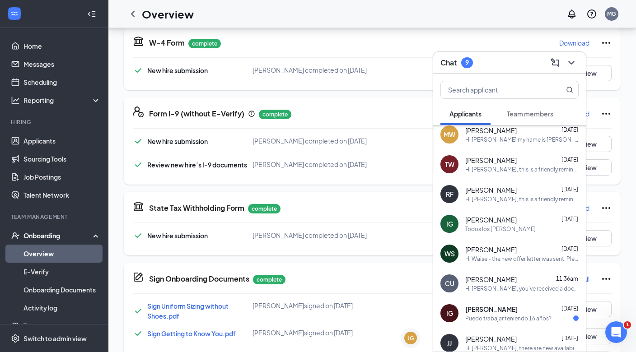
click at [476, 258] on div "Hi Waise - the new offer letter was sent. Please let me know if you have any qu…" at bounding box center [521, 259] width 113 height 8
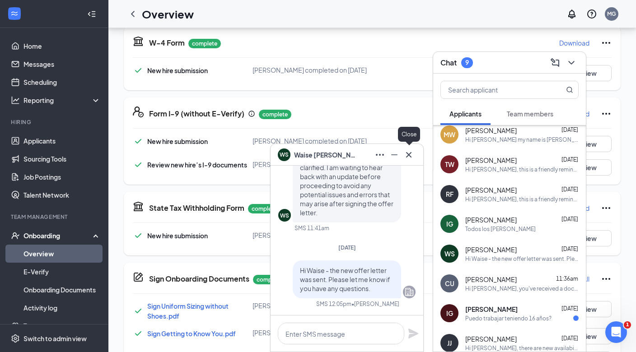
click at [411, 154] on icon "Cross" at bounding box center [408, 154] width 11 height 11
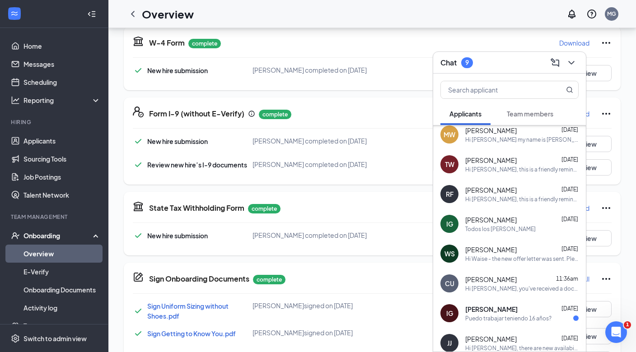
click at [460, 280] on div "CU Cindy Urruela 11:36am Hi Cindy, you've received a document signature request…" at bounding box center [509, 284] width 153 height 30
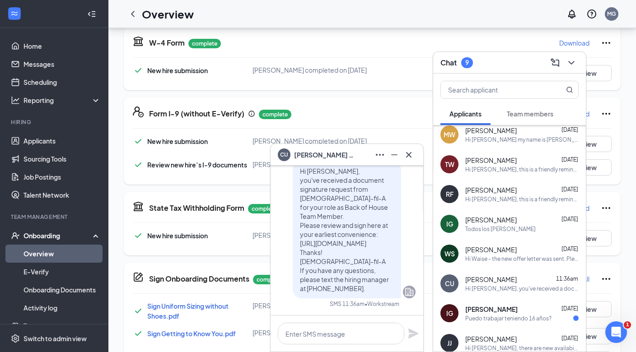
scroll to position [0, 0]
click at [412, 154] on icon "Cross" at bounding box center [408, 154] width 11 height 11
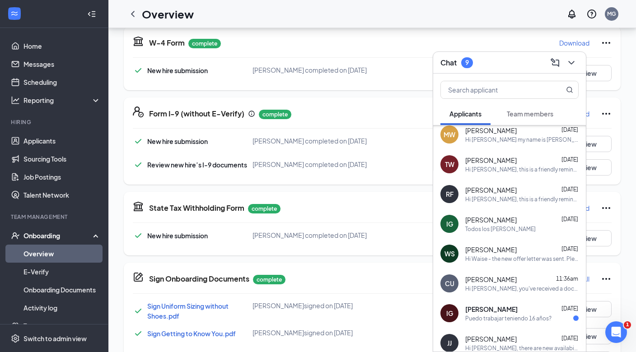
click at [487, 254] on div "Waise Shah Aug 20 Hi Waise - the new offer letter was sent. Please let me know …" at bounding box center [521, 254] width 113 height 18
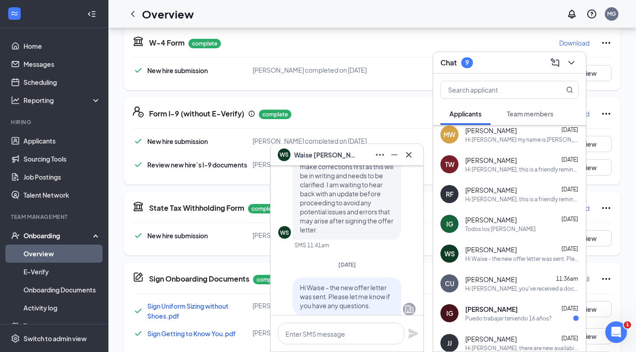
scroll to position [-18, 0]
click at [408, 158] on icon "Cross" at bounding box center [408, 154] width 11 height 11
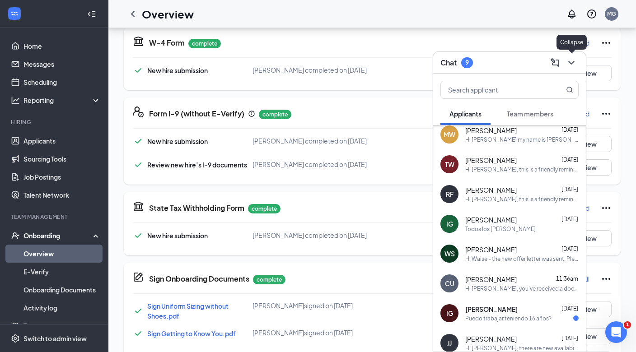
click at [571, 63] on icon "ChevronDown" at bounding box center [571, 63] width 6 height 4
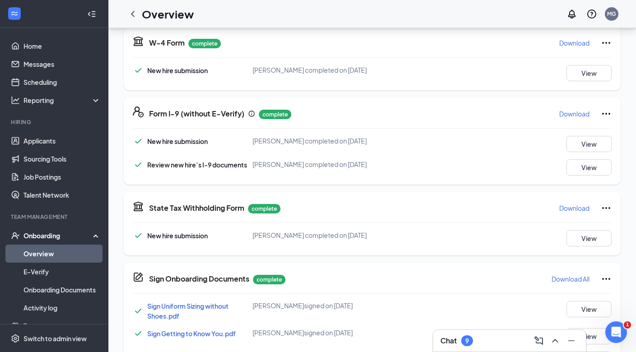
scroll to position [0, 0]
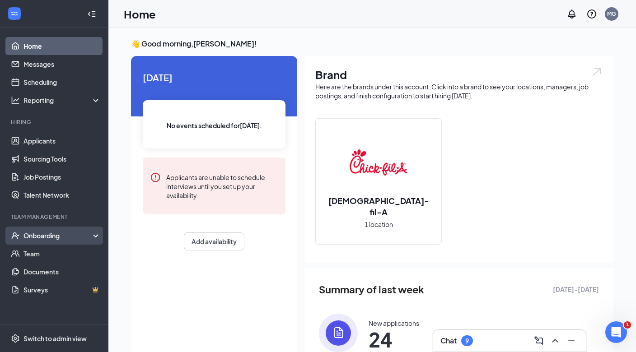
click at [56, 232] on div "Onboarding" at bounding box center [58, 235] width 70 height 9
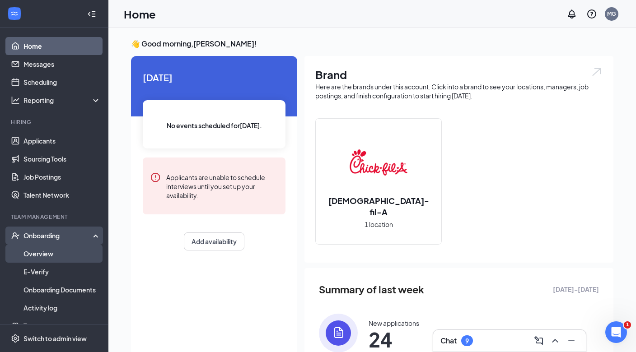
click at [57, 256] on link "Overview" at bounding box center [61, 254] width 77 height 18
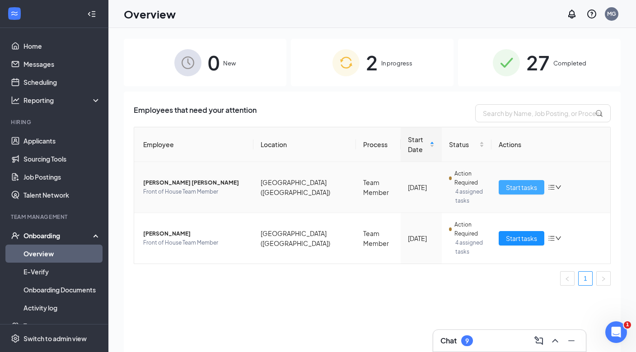
click at [532, 182] on span "Start tasks" at bounding box center [521, 187] width 31 height 10
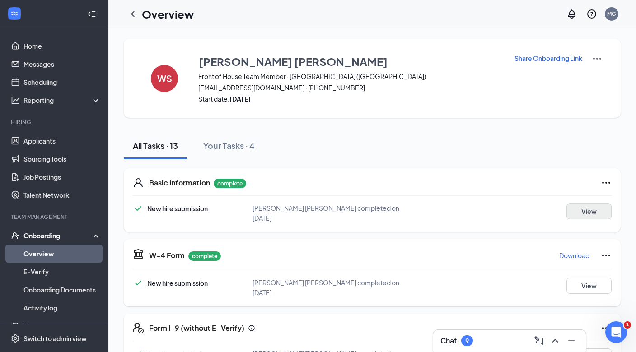
click at [595, 214] on button "View" at bounding box center [588, 211] width 45 height 16
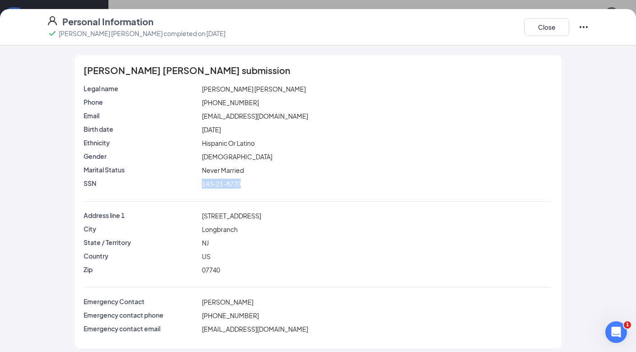
drag, startPoint x: 248, startPoint y: 183, endPoint x: 200, endPoint y: 182, distance: 47.9
click at [200, 182] on div "143-21-8770" at bounding box center [377, 184] width 354 height 10
copy span "143-21-8770"
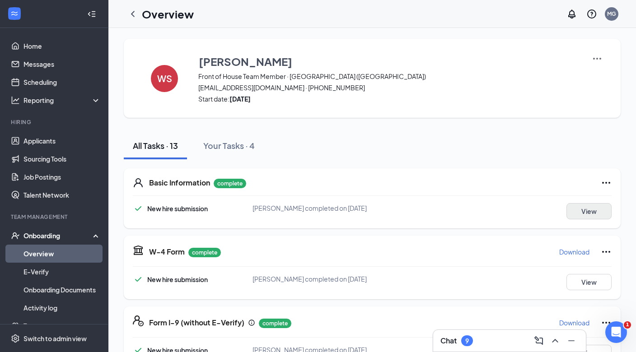
click at [583, 209] on button "View" at bounding box center [588, 211] width 45 height 16
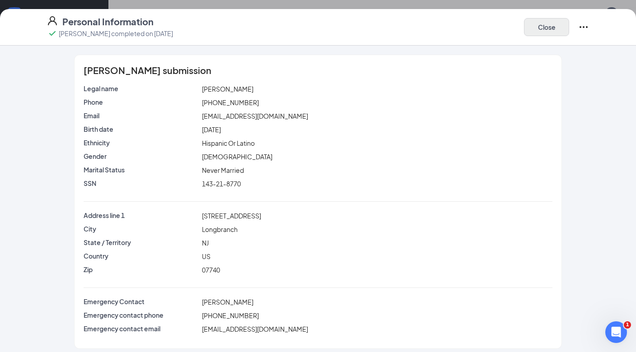
click at [554, 30] on button "Close" at bounding box center [546, 27] width 45 height 18
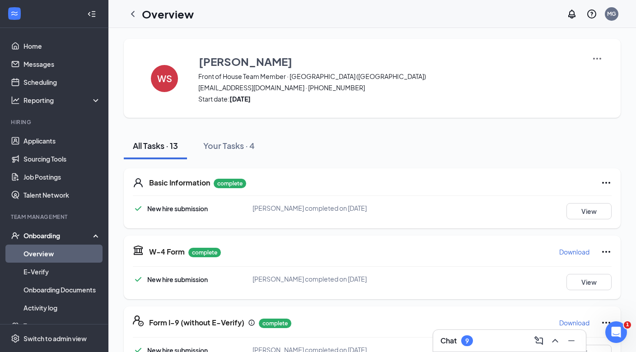
click at [493, 340] on div "Chat 9" at bounding box center [509, 341] width 138 height 14
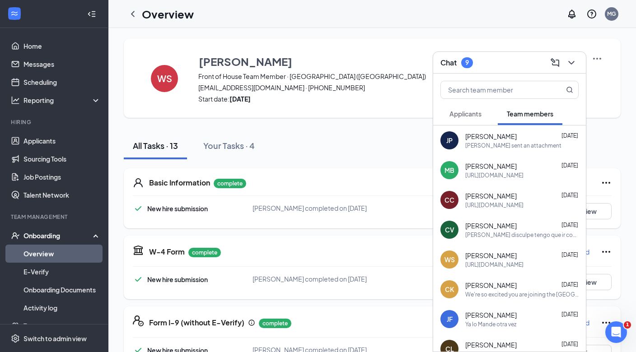
click at [493, 144] on div "Jose sent an attachment" at bounding box center [513, 146] width 96 height 8
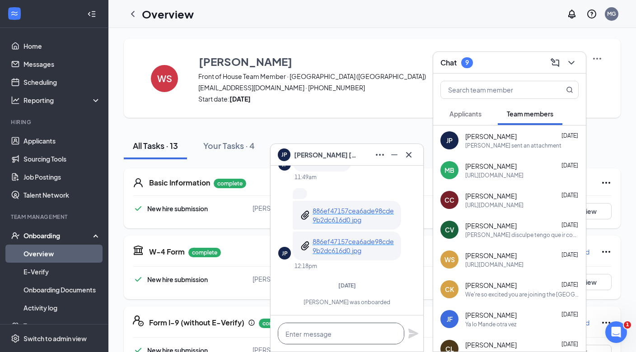
click at [322, 332] on textarea at bounding box center [341, 334] width 126 height 22
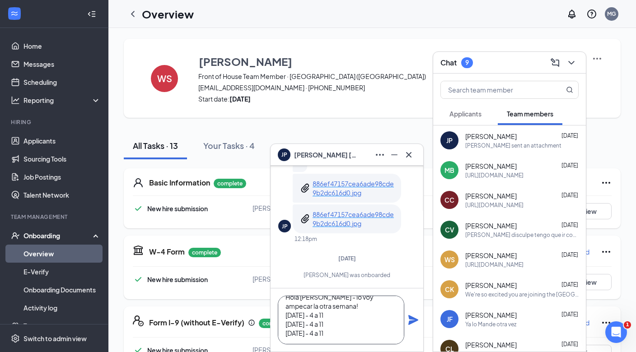
scroll to position [28, 0]
type textarea "Hola Jose - lo voy ampecar la otra semana! Martes - 4 a 11 Viernes - 4 a 11 Sab…"
click at [411, 313] on div "Hola Jose - lo voy ampecar la otra semana! Martes - 4 a 11 Viernes - 4 a 11 Sab…" at bounding box center [346, 319] width 153 height 63
click at [412, 319] on icon "Plane" at bounding box center [413, 320] width 10 height 10
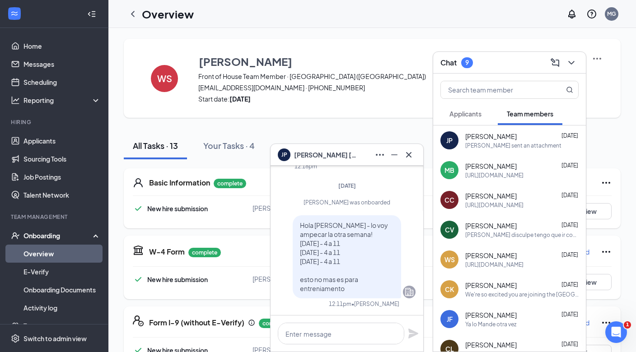
click at [412, 155] on icon "Cross" at bounding box center [408, 154] width 11 height 11
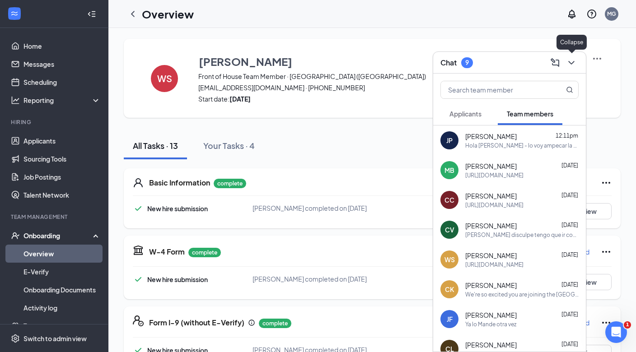
click at [567, 65] on icon "ChevronDown" at bounding box center [571, 62] width 11 height 11
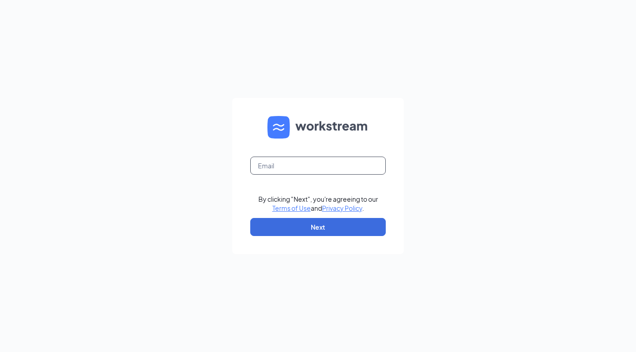
click at [285, 163] on input "text" at bounding box center [317, 166] width 135 height 18
